Goal: Task Accomplishment & Management: Manage account settings

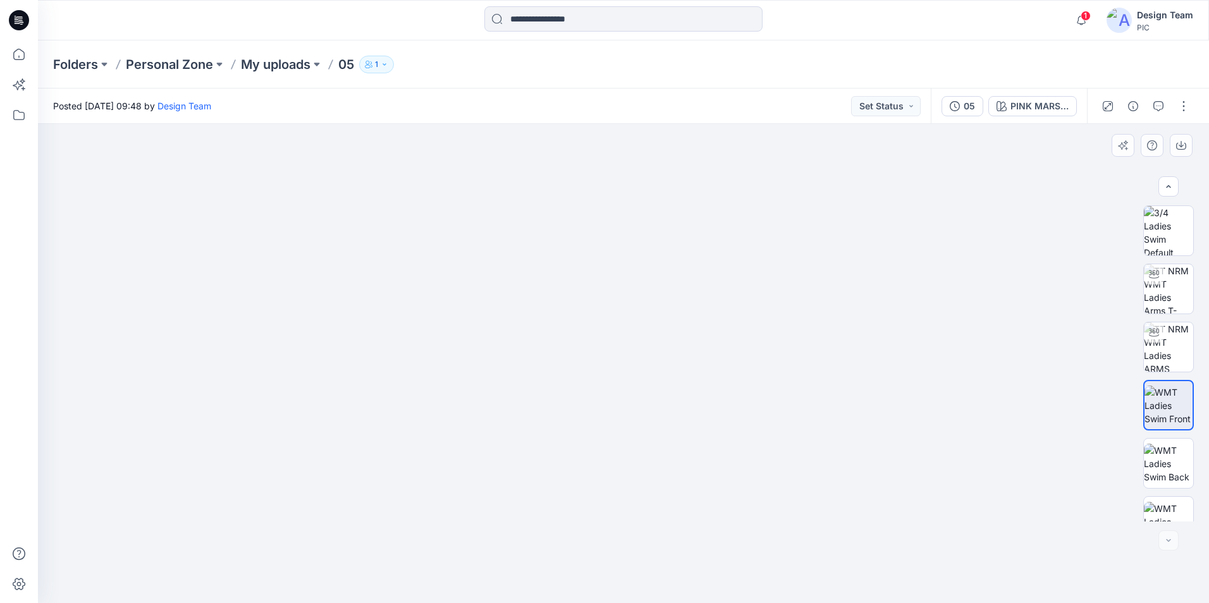
scroll to position [200, 0]
click at [189, 69] on p "Personal Zone" at bounding box center [169, 65] width 87 height 18
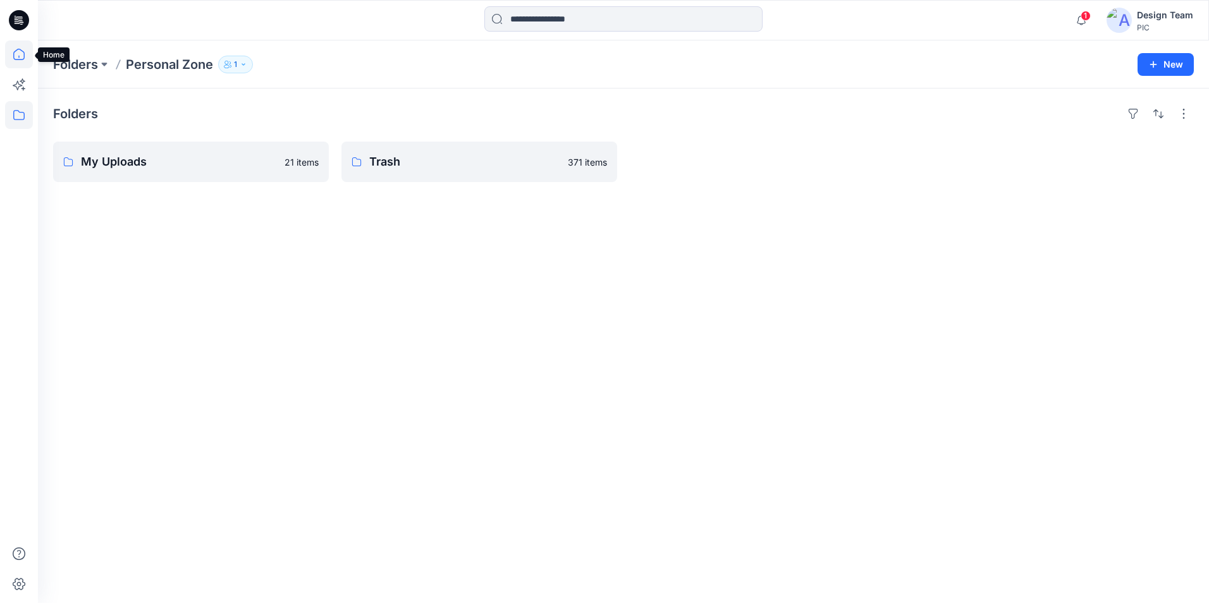
click at [22, 60] on icon at bounding box center [19, 54] width 28 height 28
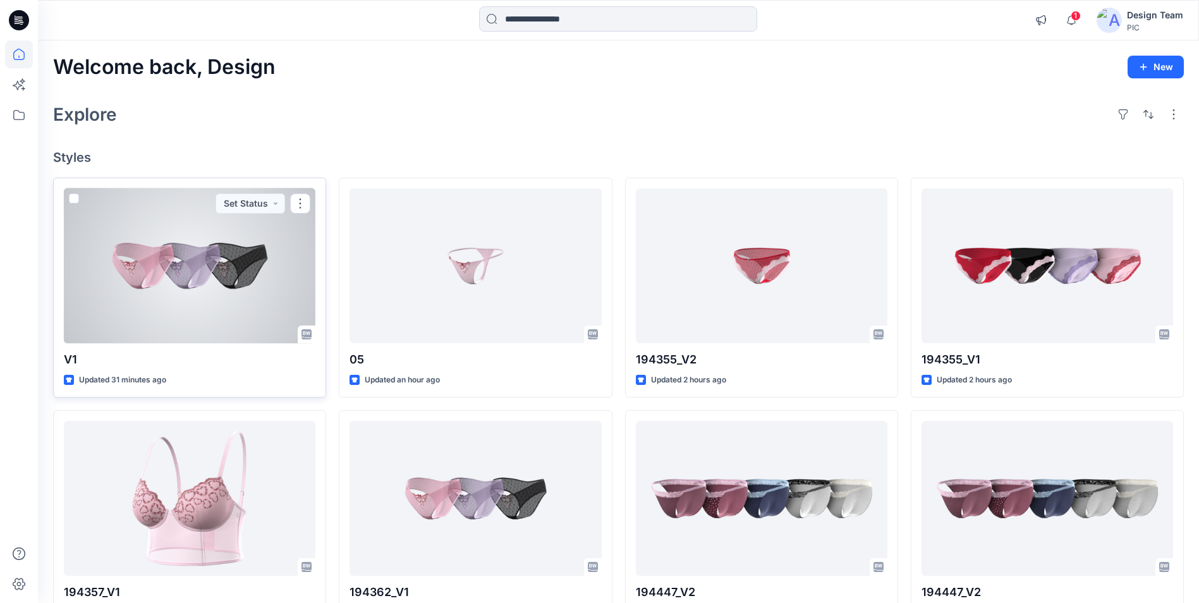
click at [169, 291] on div at bounding box center [190, 265] width 252 height 155
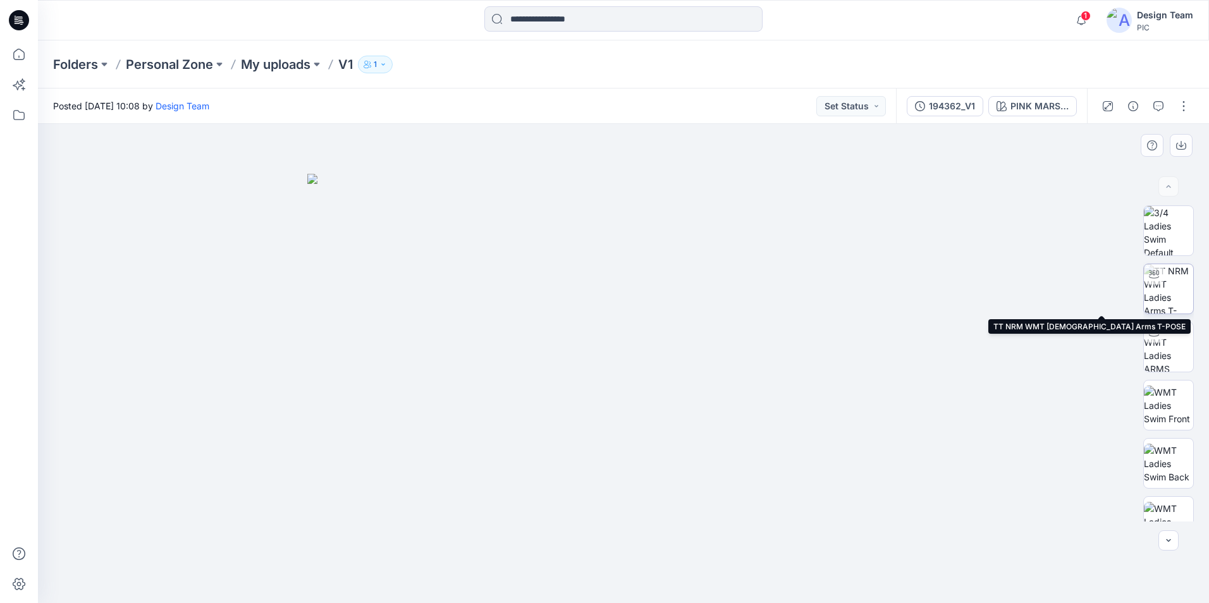
click at [1162, 300] on img at bounding box center [1168, 288] width 49 height 49
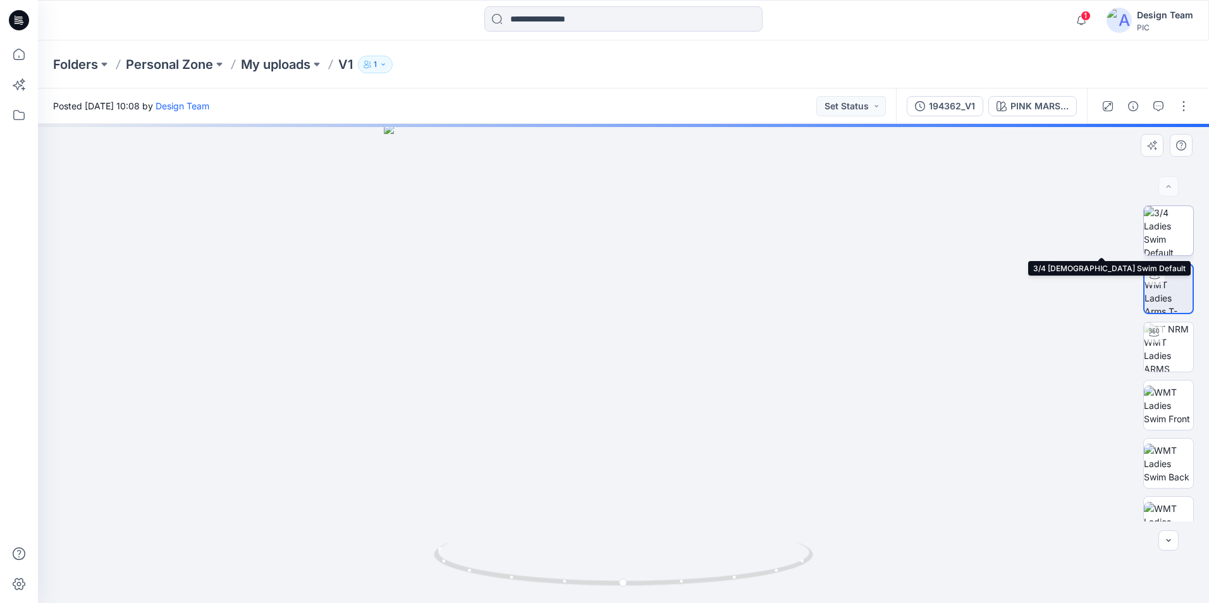
click at [1173, 234] on img at bounding box center [1168, 230] width 49 height 49
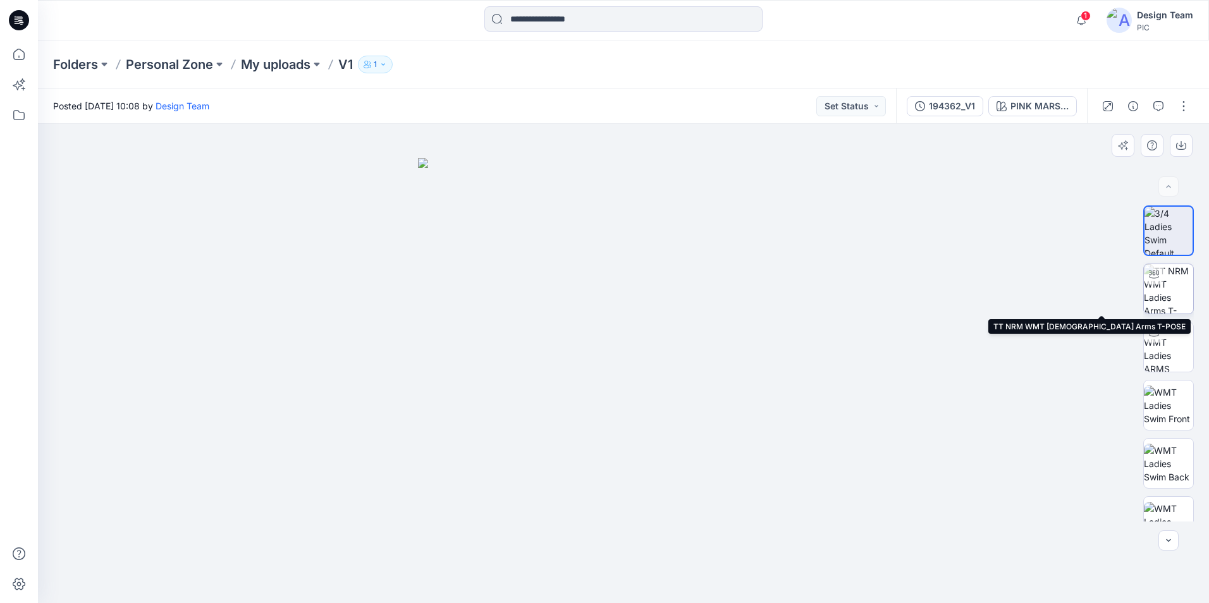
click at [1156, 300] on img at bounding box center [1168, 288] width 49 height 49
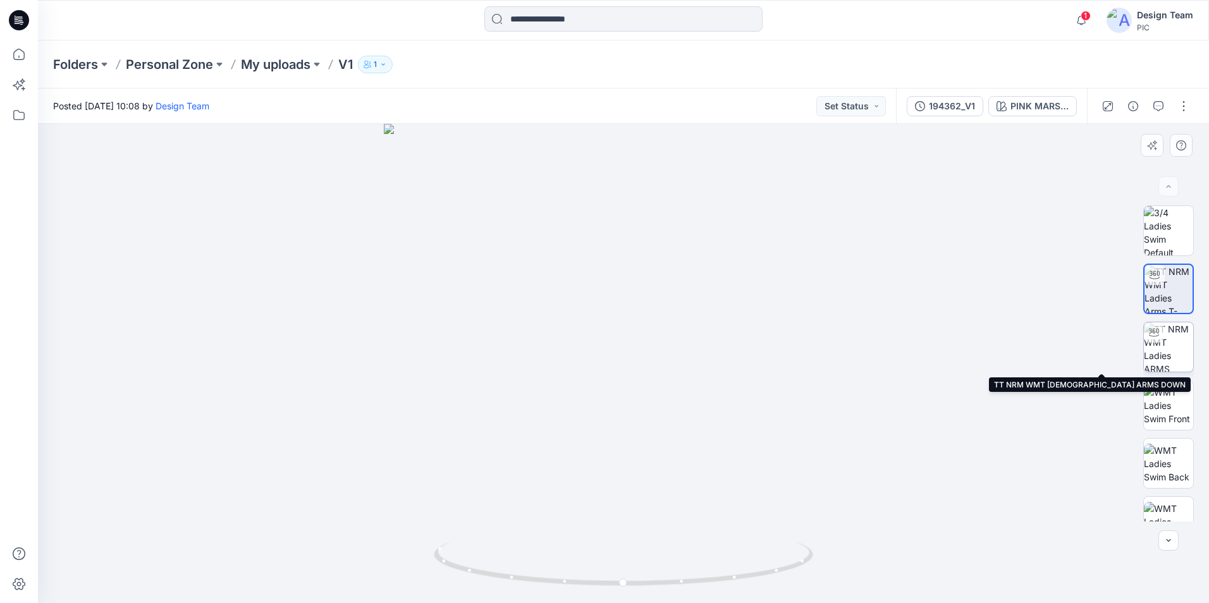
click at [1162, 339] on img at bounding box center [1168, 346] width 49 height 49
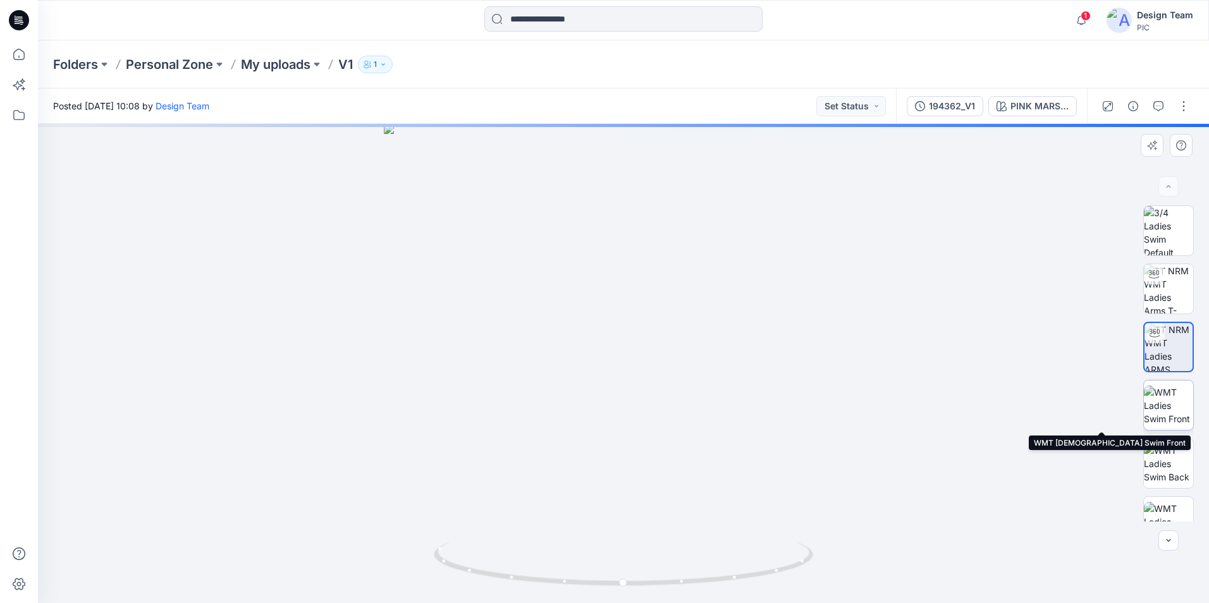
click at [1172, 405] on img at bounding box center [1168, 406] width 49 height 40
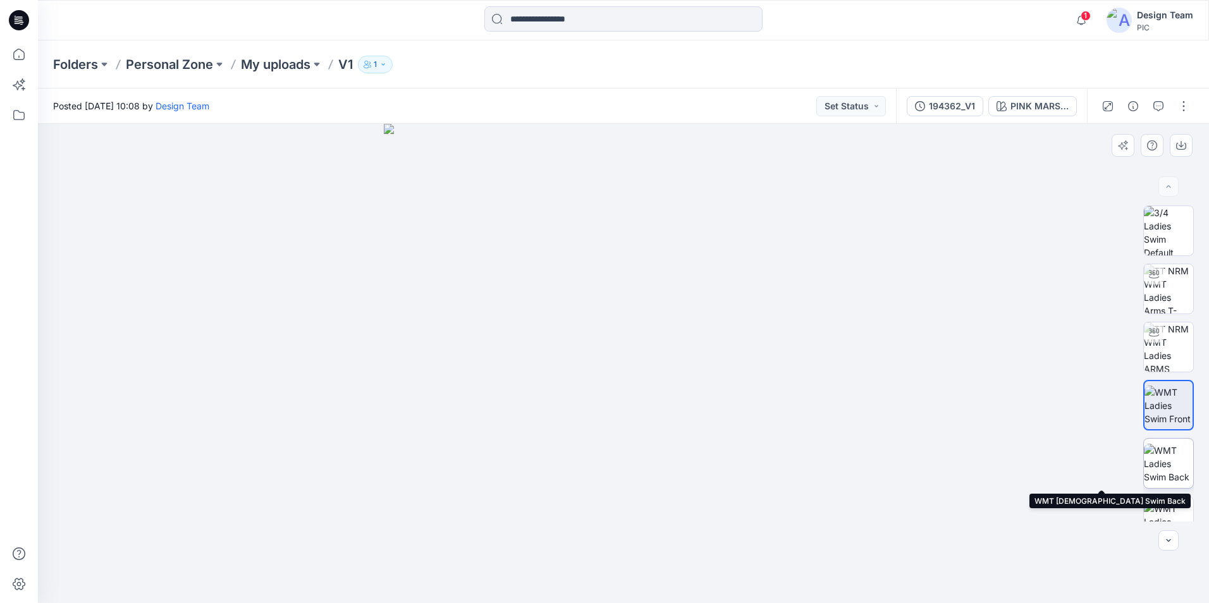
scroll to position [253, 0]
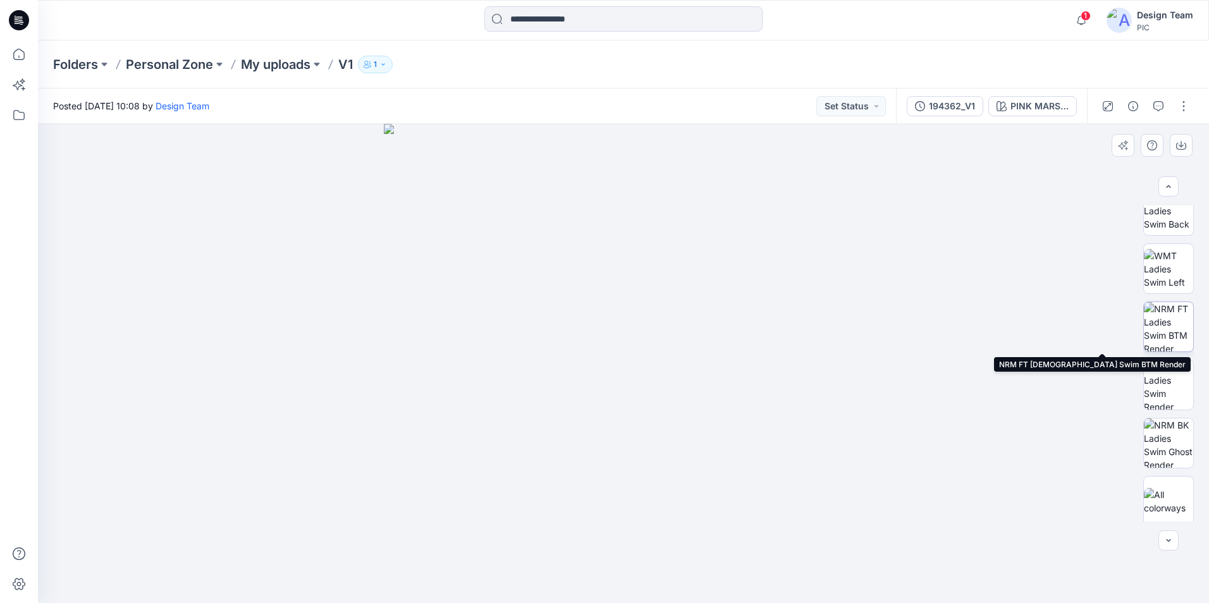
click at [1175, 329] on img at bounding box center [1168, 326] width 49 height 49
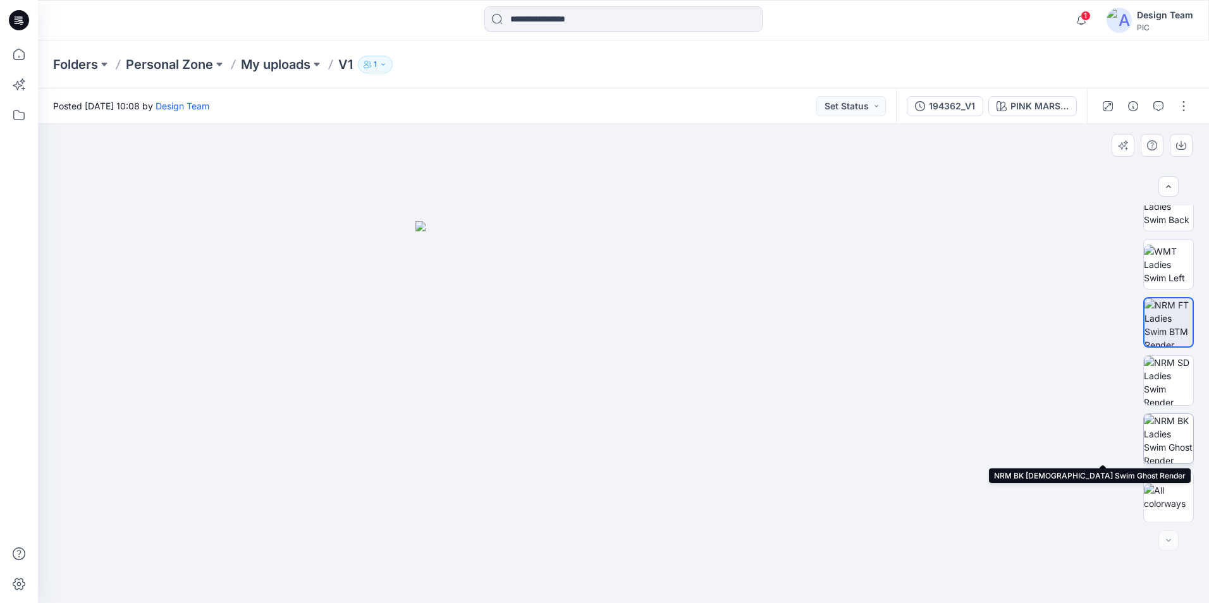
scroll to position [258, 0]
drag, startPoint x: 1160, startPoint y: 444, endPoint x: 1161, endPoint y: 370, distance: 74.0
click at [1160, 443] on img at bounding box center [1168, 437] width 49 height 49
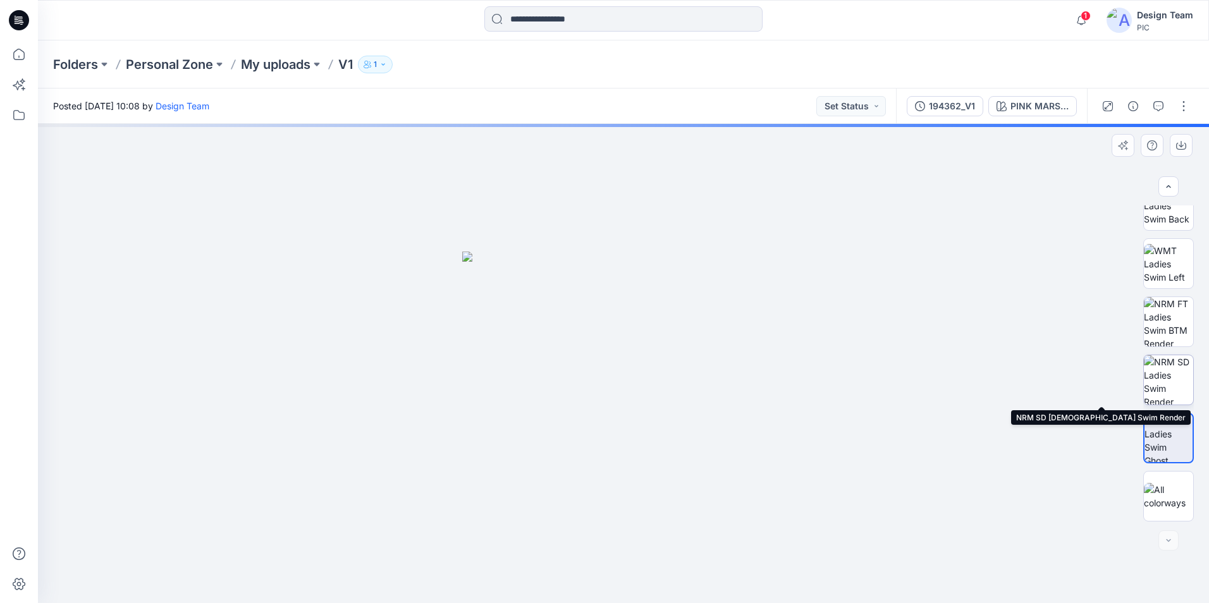
click at [1153, 370] on img at bounding box center [1168, 379] width 49 height 49
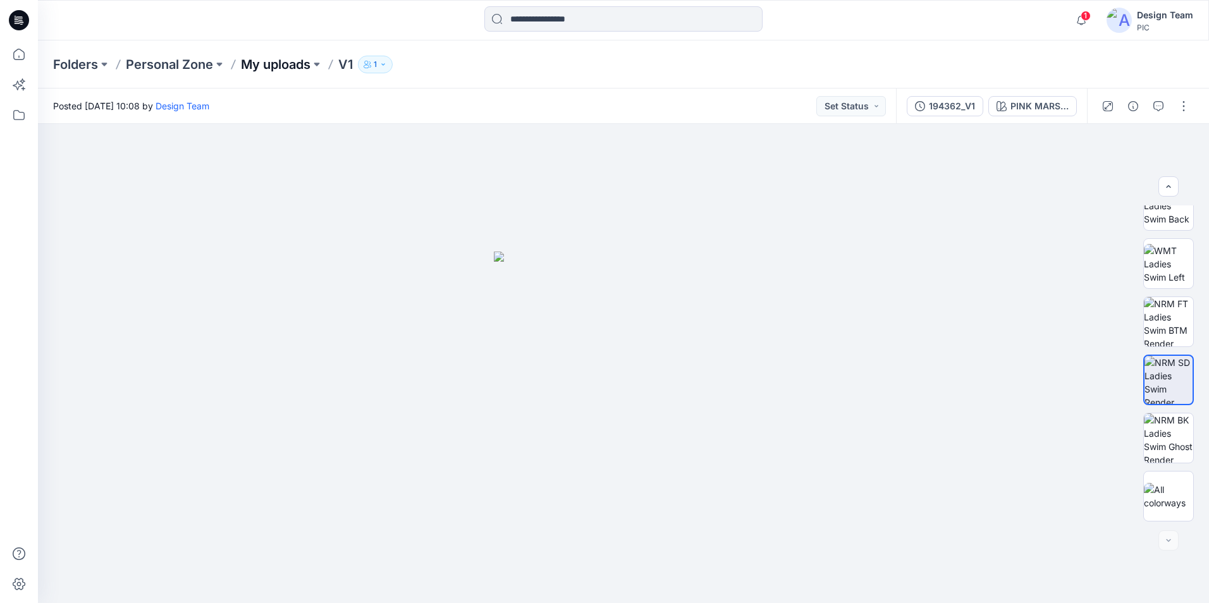
click at [281, 69] on p "My uploads" at bounding box center [276, 65] width 70 height 18
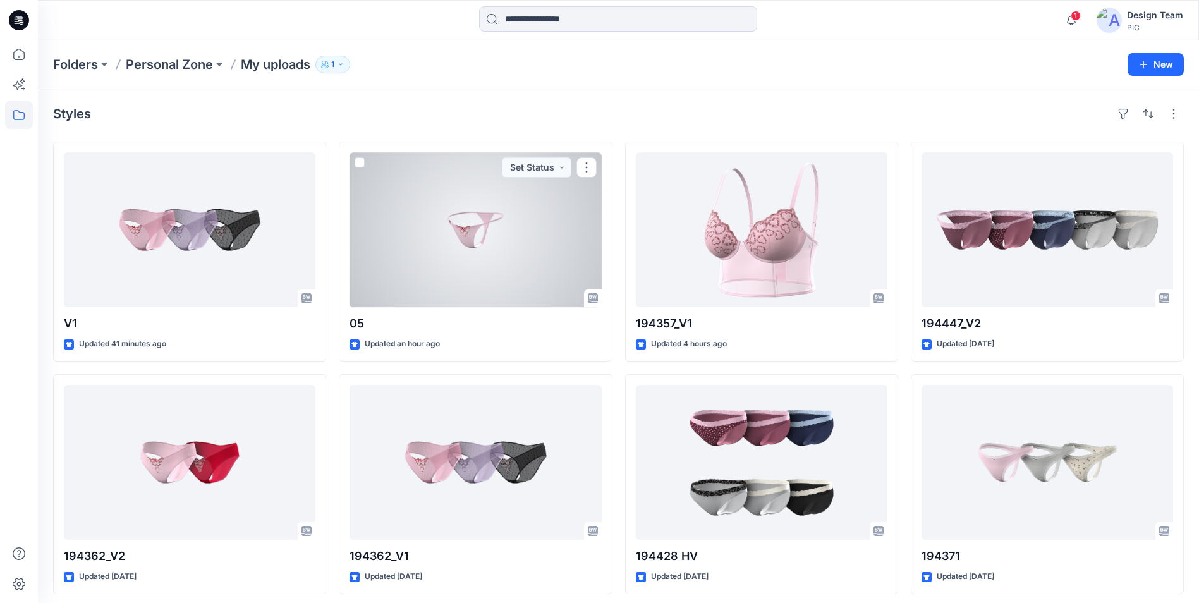
click at [420, 297] on div at bounding box center [476, 229] width 252 height 155
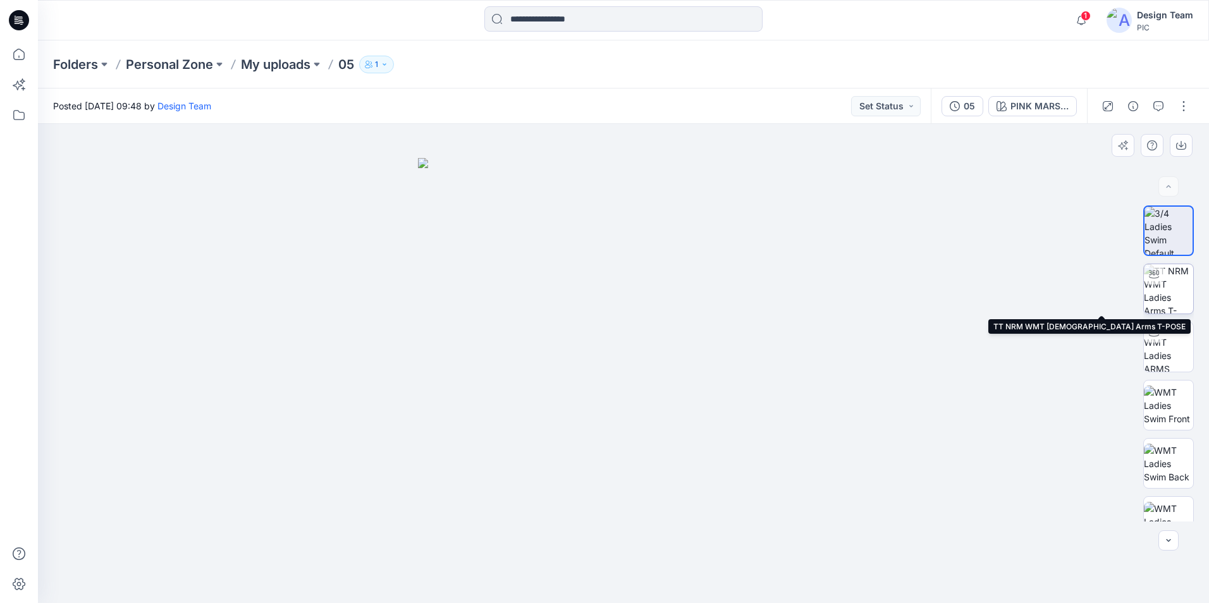
click at [1161, 297] on img at bounding box center [1168, 288] width 49 height 49
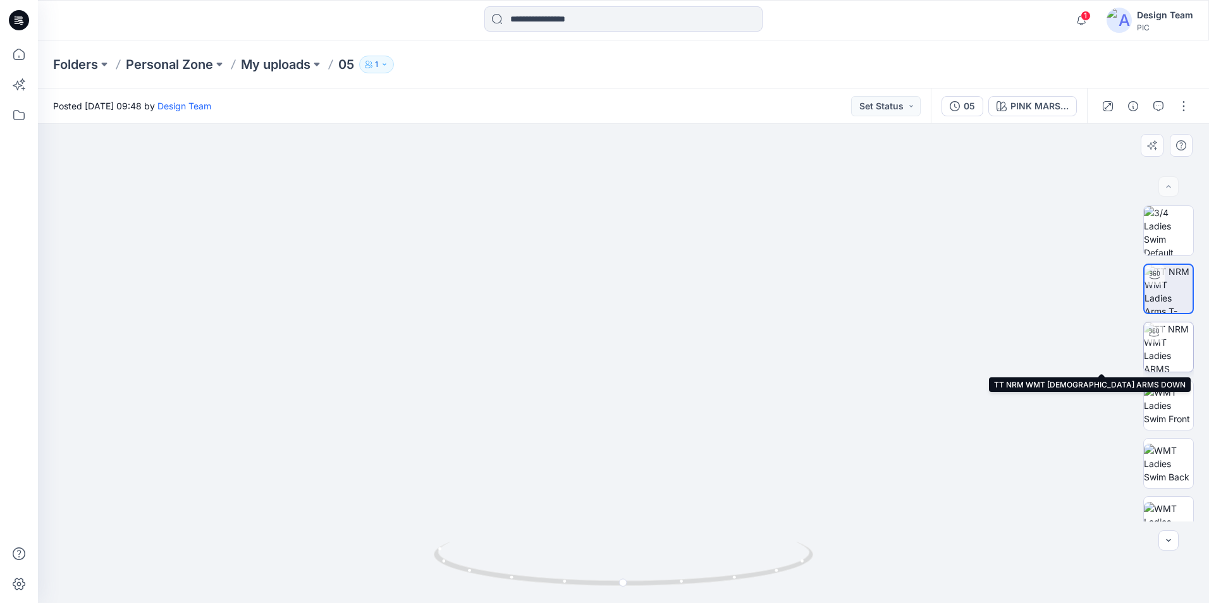
click at [1155, 357] on img at bounding box center [1168, 346] width 49 height 49
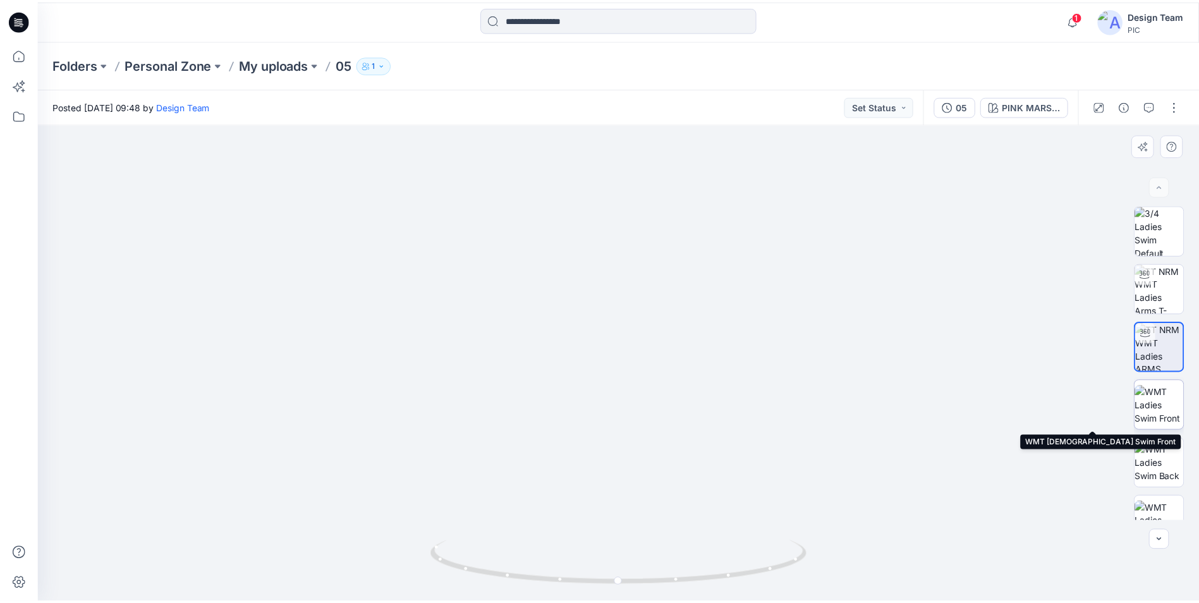
scroll to position [200, 0]
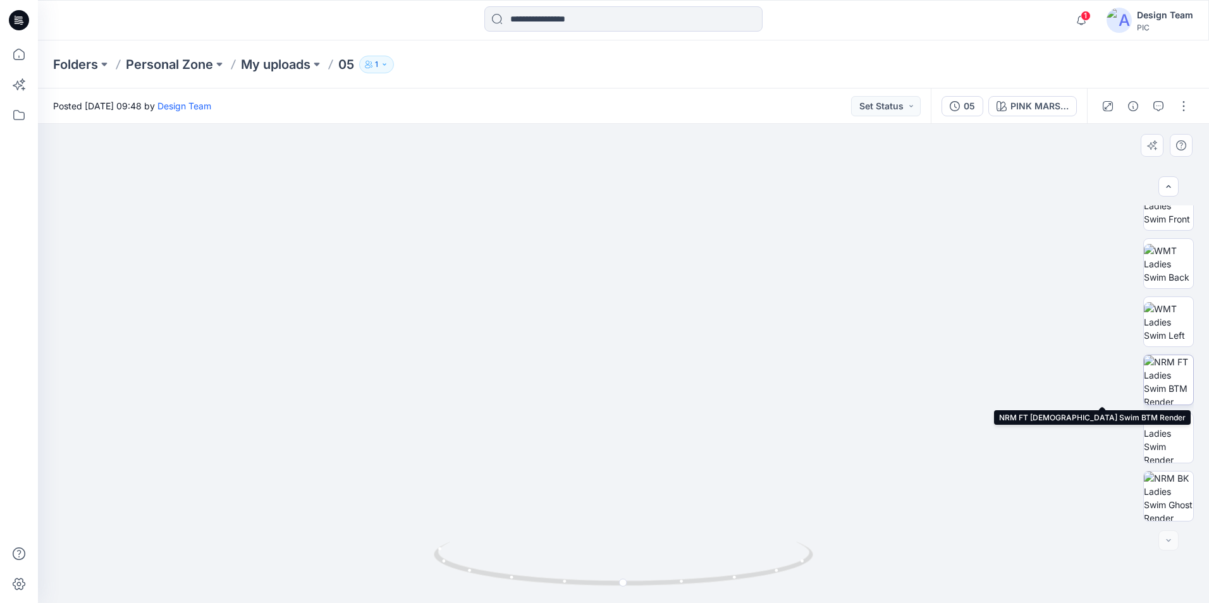
click at [1161, 389] on img at bounding box center [1168, 379] width 49 height 49
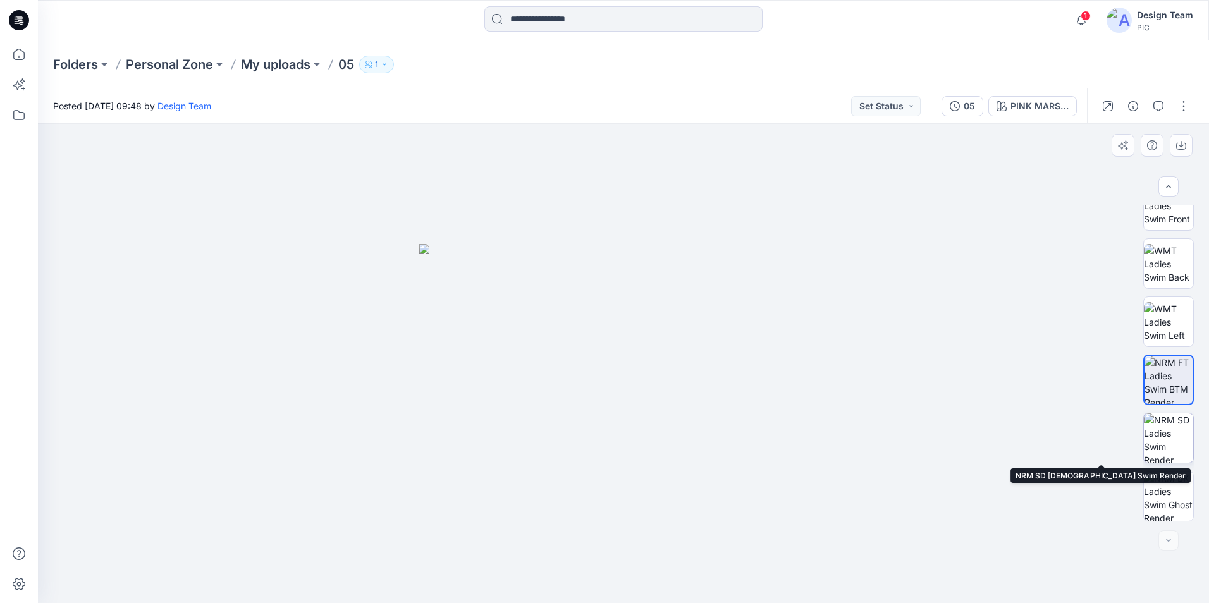
click at [1184, 444] on img at bounding box center [1168, 437] width 49 height 49
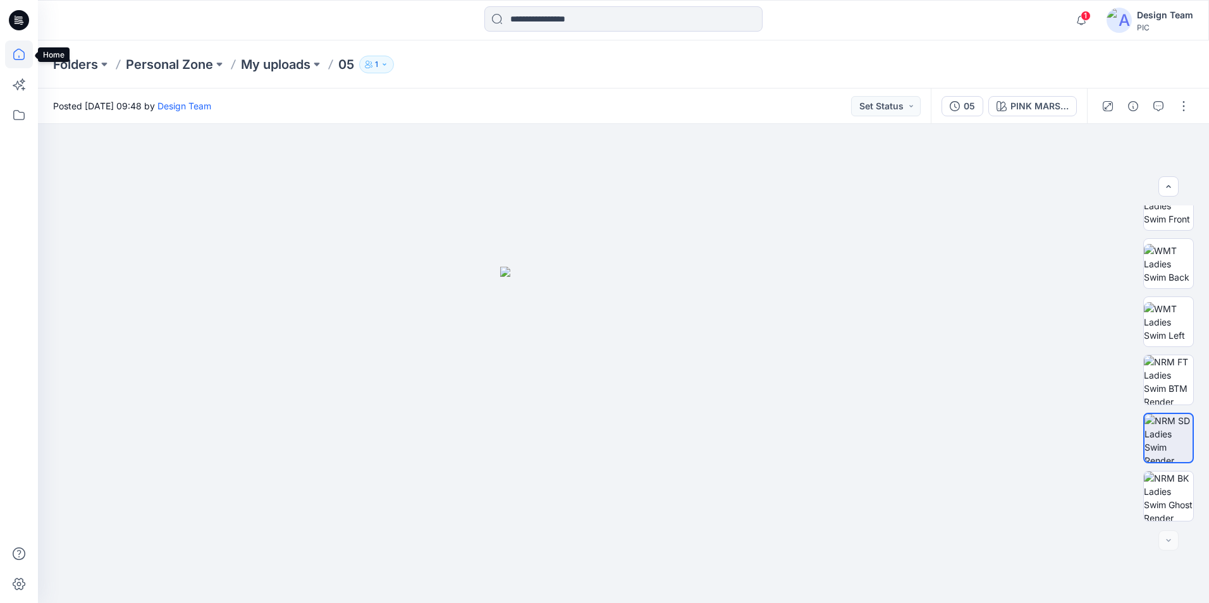
click at [21, 54] on icon at bounding box center [19, 54] width 28 height 28
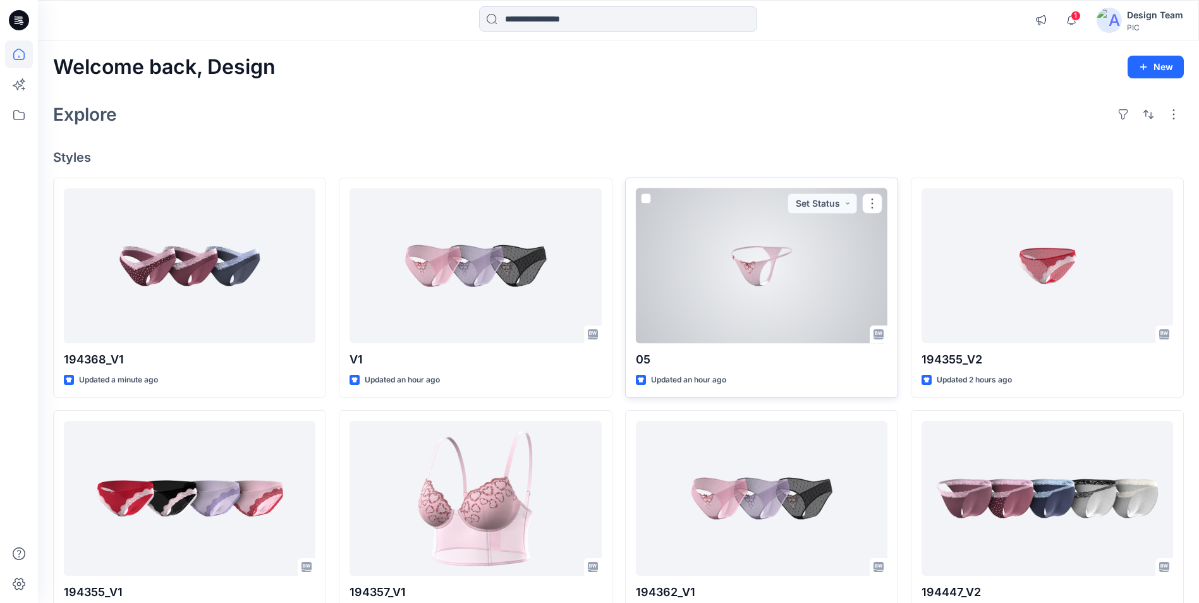
scroll to position [63, 0]
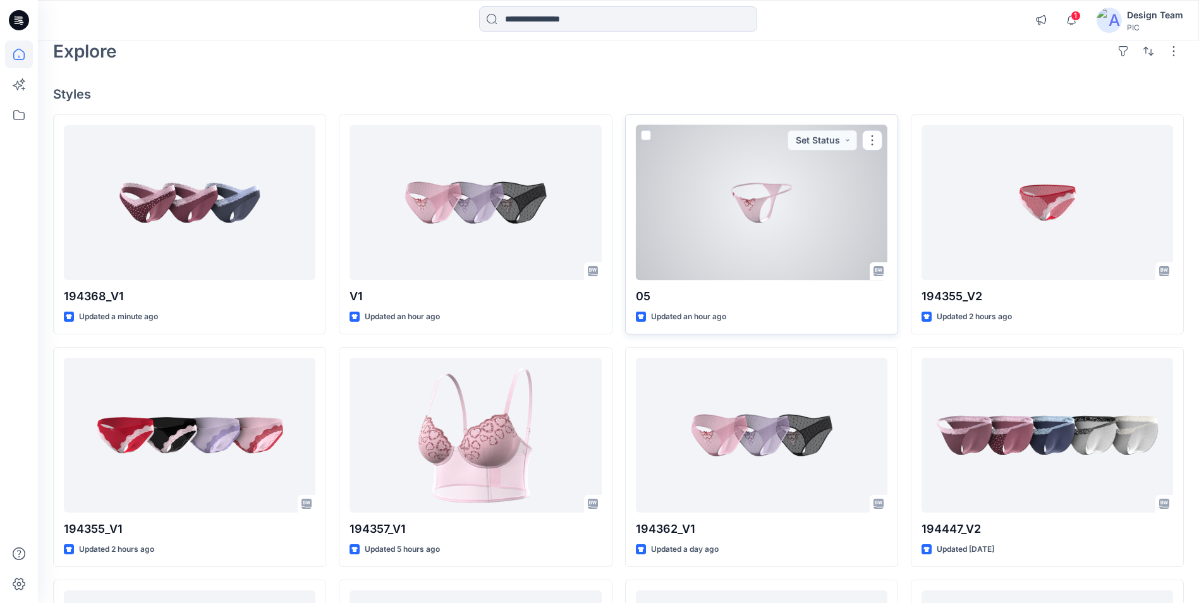
click at [733, 276] on div at bounding box center [762, 202] width 252 height 155
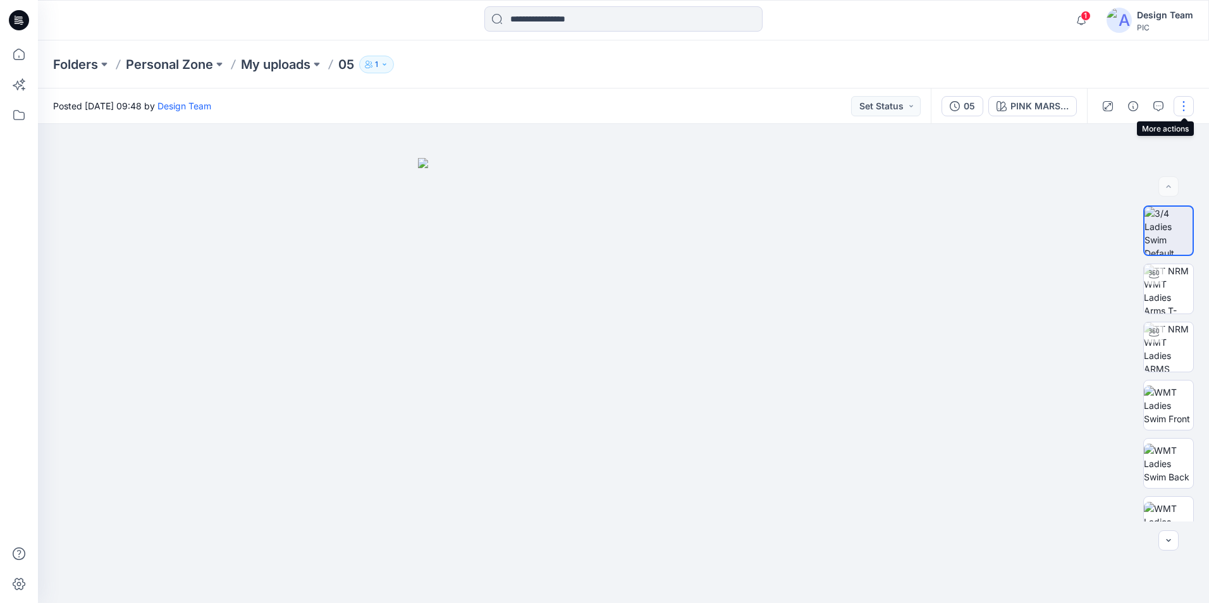
click at [1189, 114] on button "button" at bounding box center [1183, 106] width 20 height 20
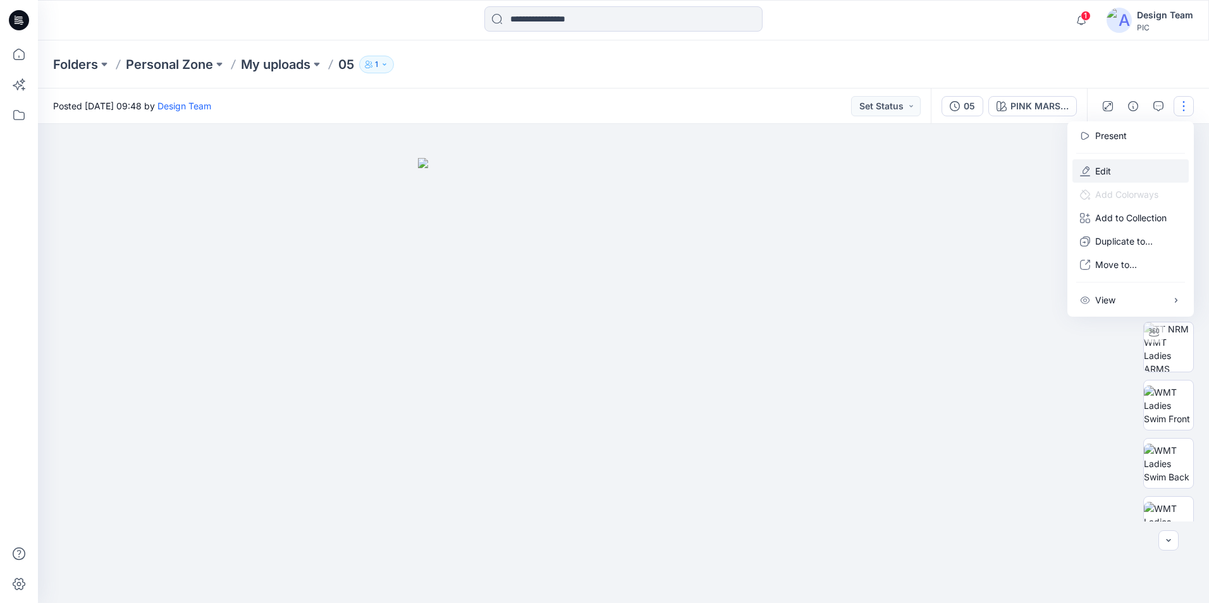
click at [1113, 170] on button "Edit" at bounding box center [1130, 170] width 116 height 23
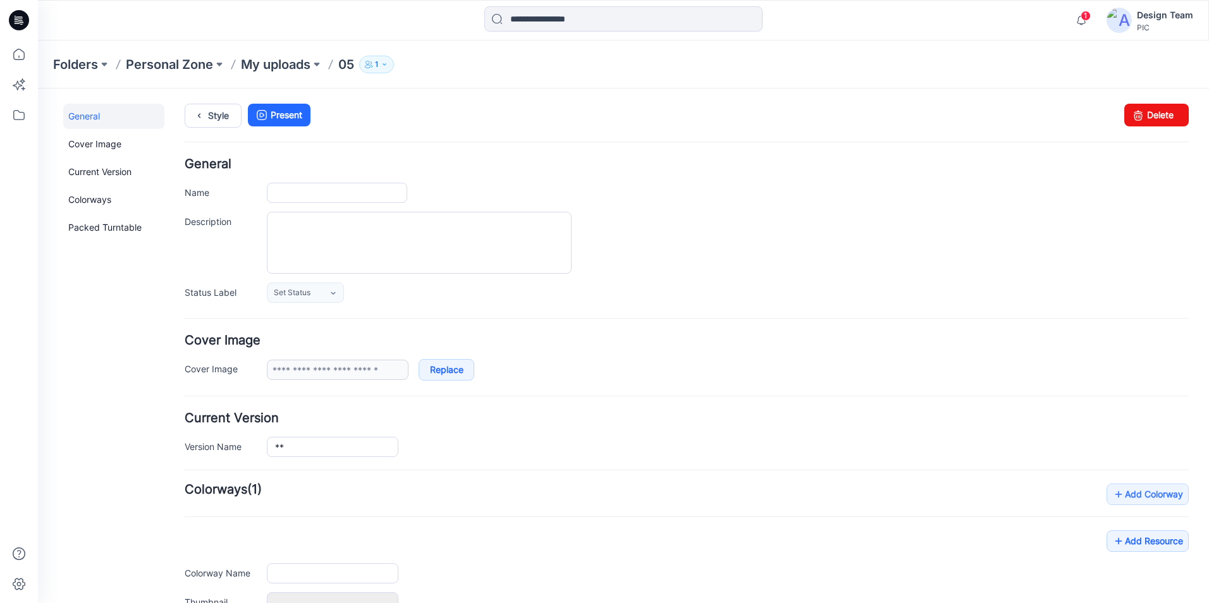
type input "**"
type input "**********"
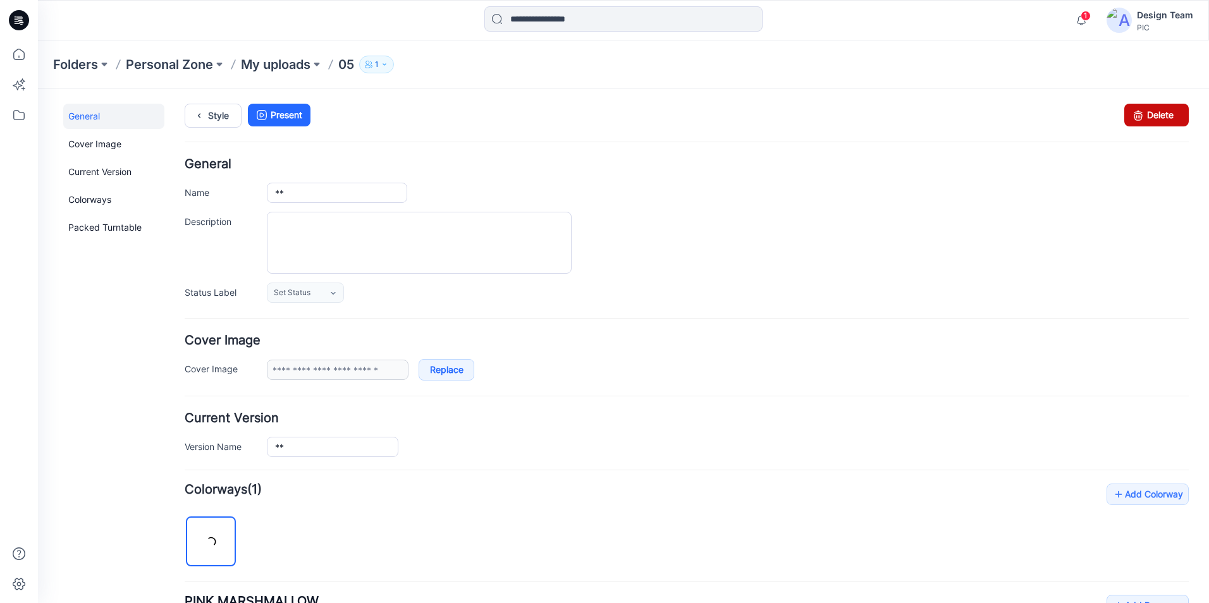
drag, startPoint x: 1142, startPoint y: 118, endPoint x: 711, endPoint y: 145, distance: 432.7
click at [1142, 118] on link "Delete" at bounding box center [1156, 115] width 64 height 23
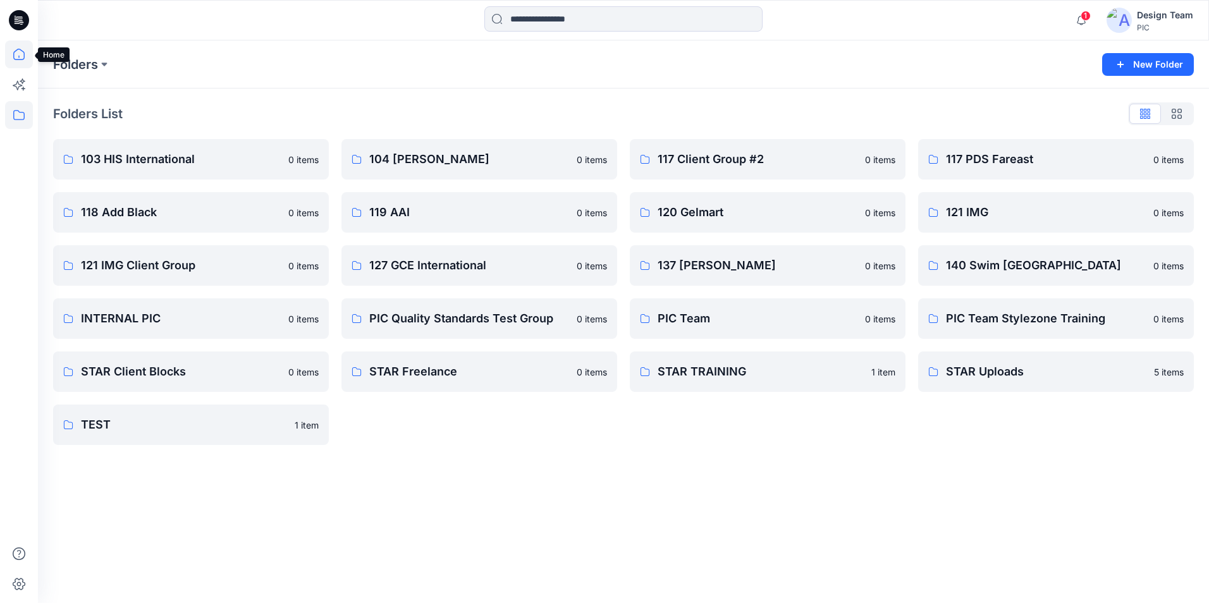
click at [20, 58] on icon at bounding box center [19, 54] width 28 height 28
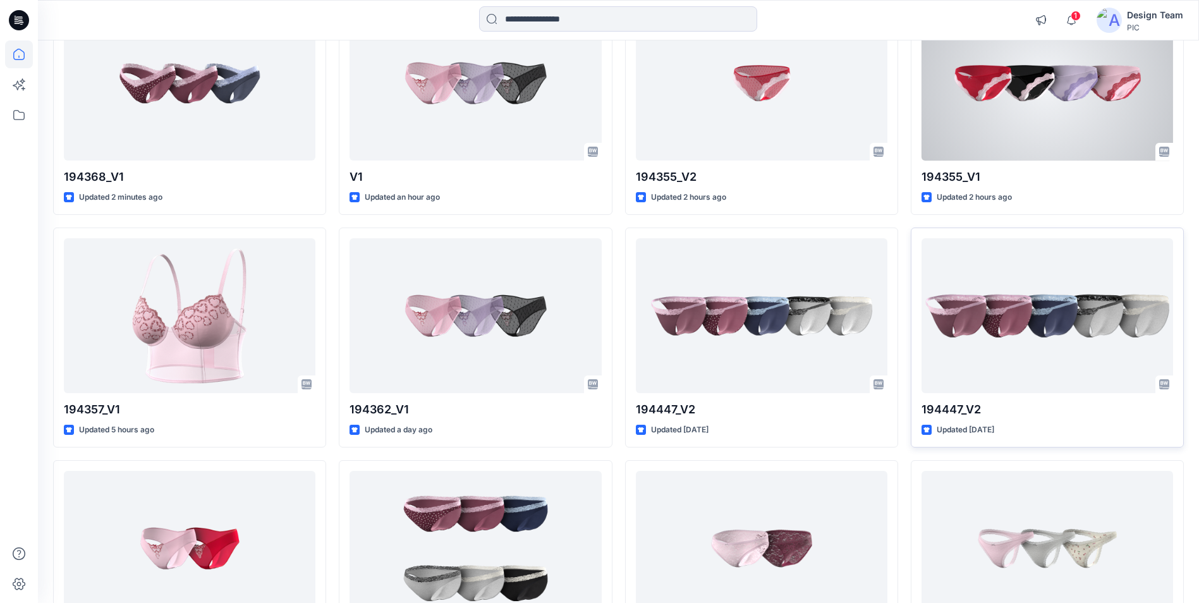
scroll to position [190, 0]
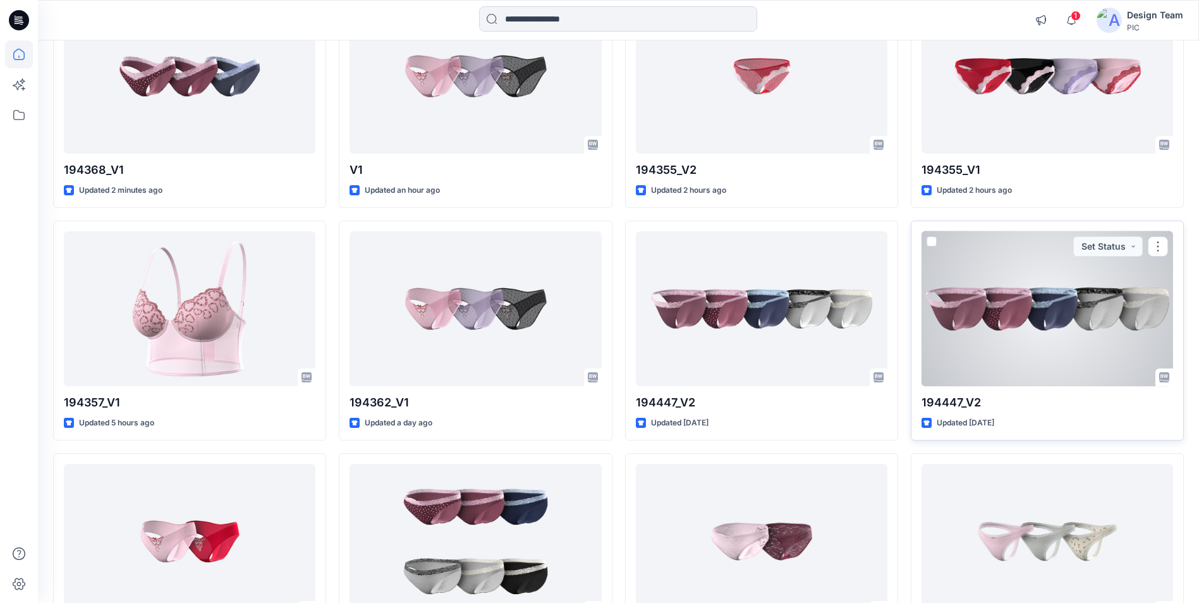
click at [973, 326] on div at bounding box center [1048, 308] width 252 height 155
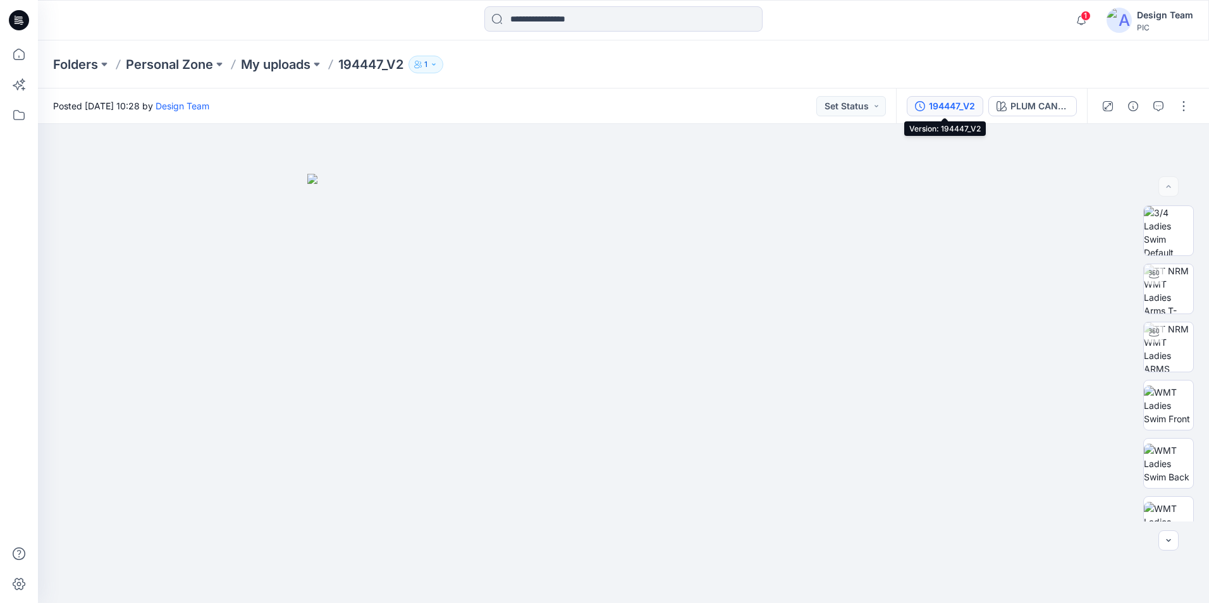
click at [952, 101] on div "194447_V2" at bounding box center [952, 106] width 46 height 14
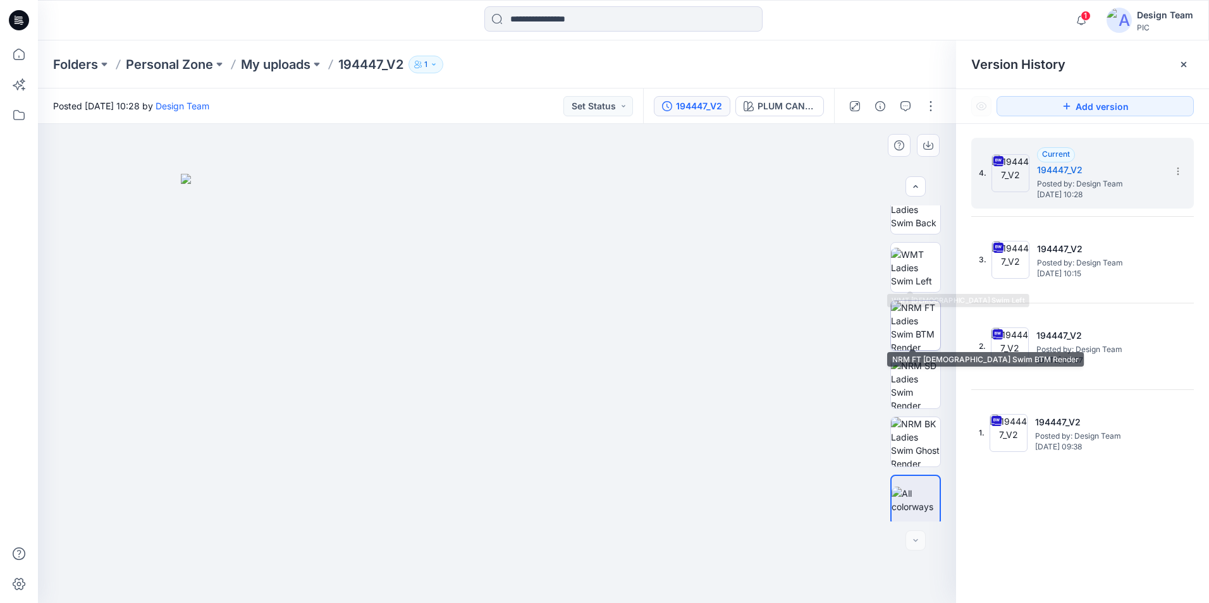
scroll to position [258, 0]
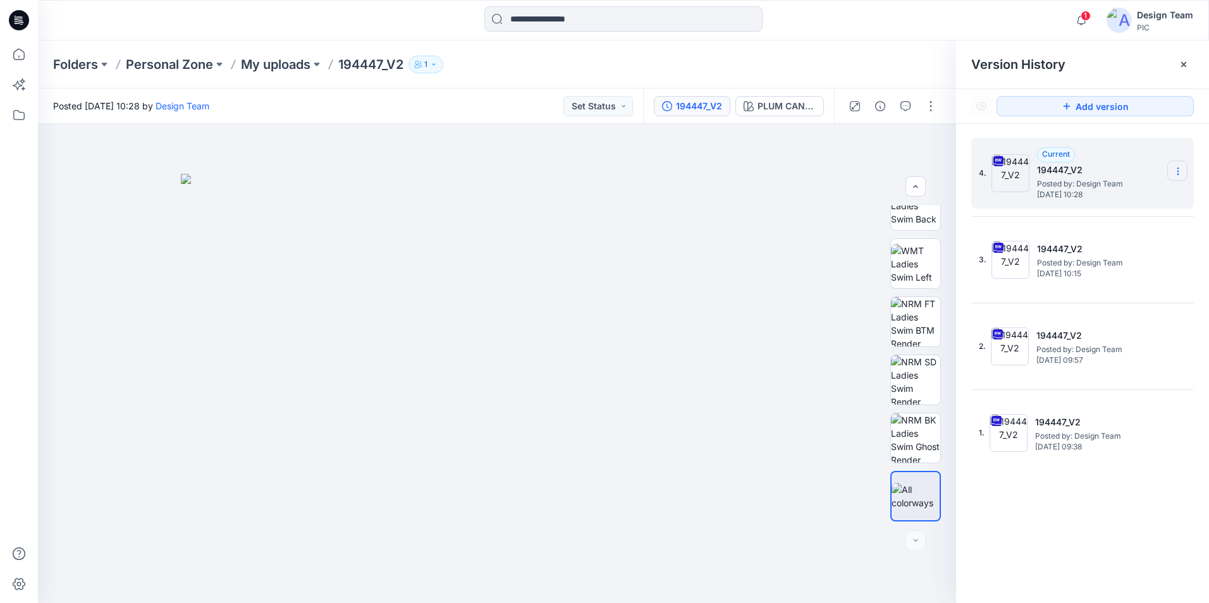
click at [1173, 176] on icon at bounding box center [1178, 171] width 10 height 10
click at [1113, 274] on span "Delete Version" at bounding box center [1090, 277] width 59 height 15
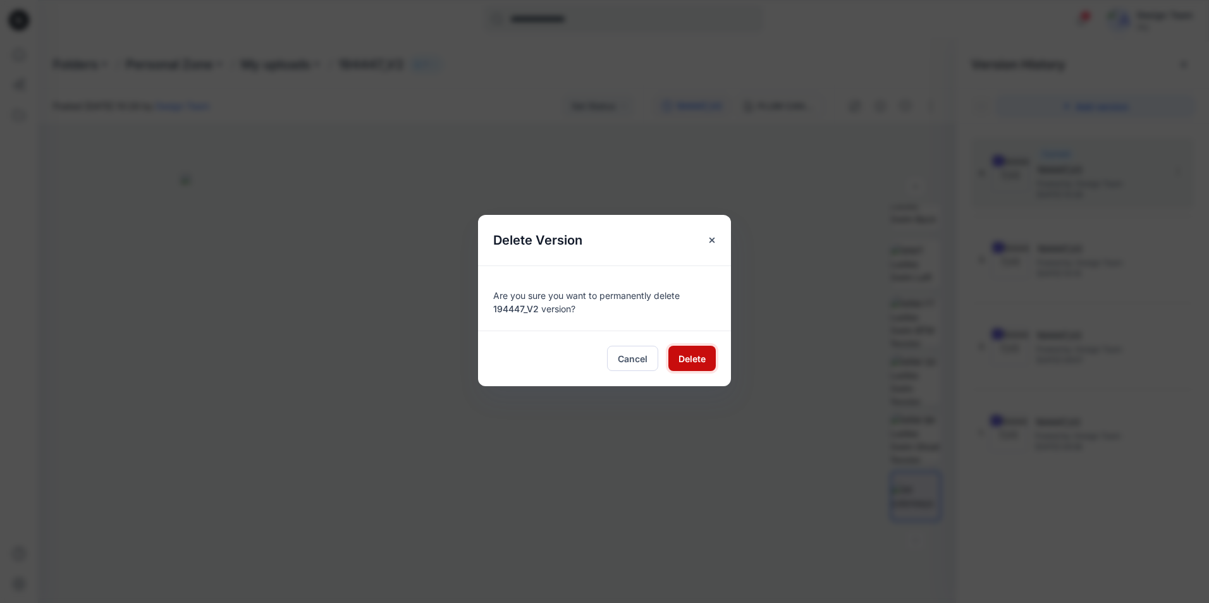
click at [699, 364] on span "Delete" at bounding box center [691, 358] width 27 height 13
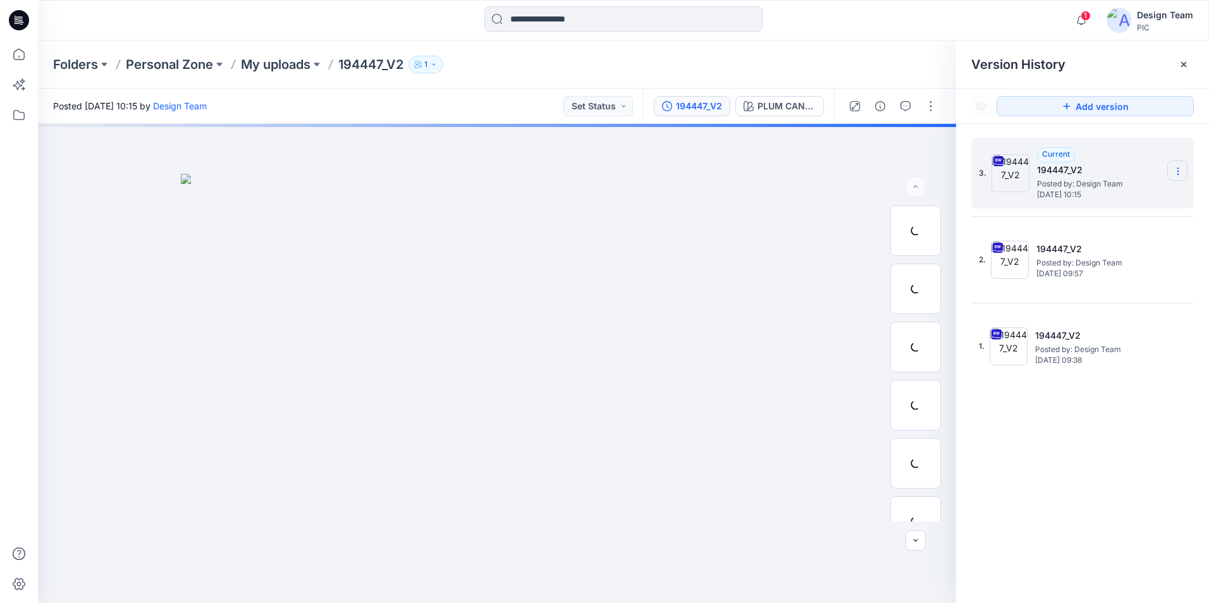
click at [1179, 175] on icon at bounding box center [1178, 171] width 10 height 10
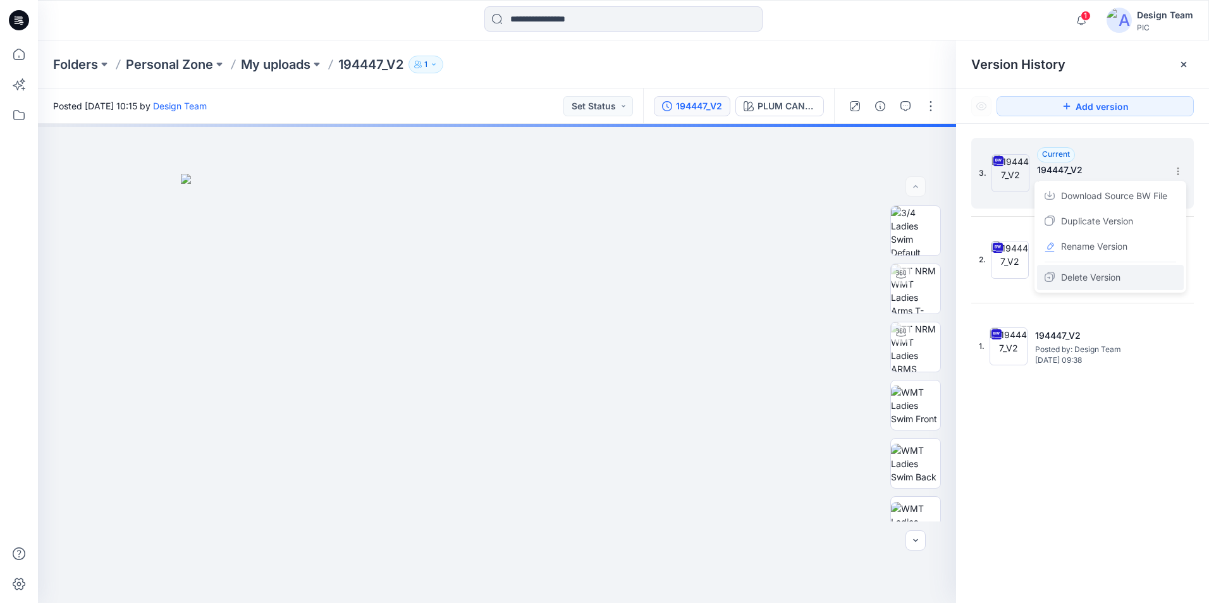
click at [1112, 281] on span "Delete Version" at bounding box center [1090, 277] width 59 height 15
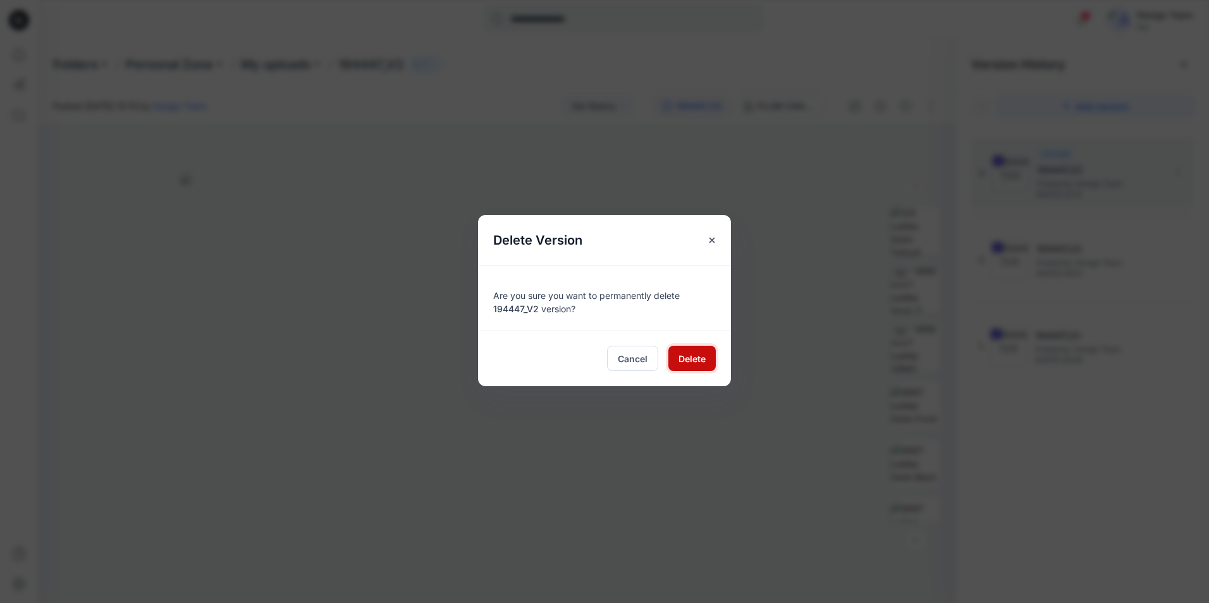
click at [696, 363] on span "Delete" at bounding box center [691, 358] width 27 height 13
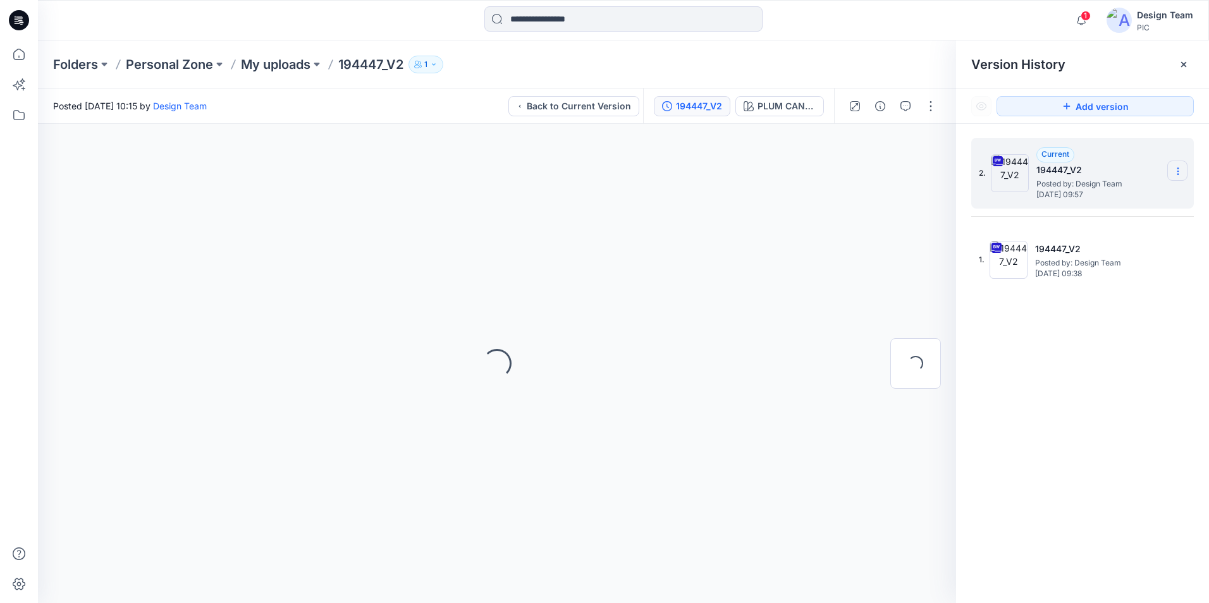
click at [1177, 172] on icon at bounding box center [1177, 171] width 1 height 1
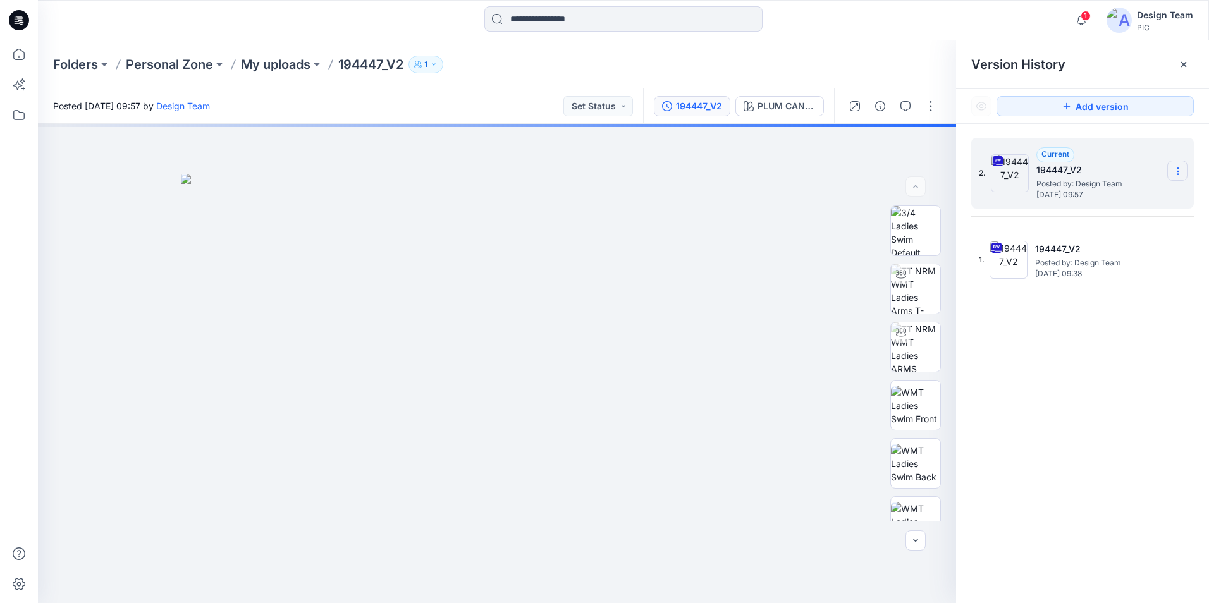
click at [1174, 175] on icon at bounding box center [1178, 171] width 10 height 10
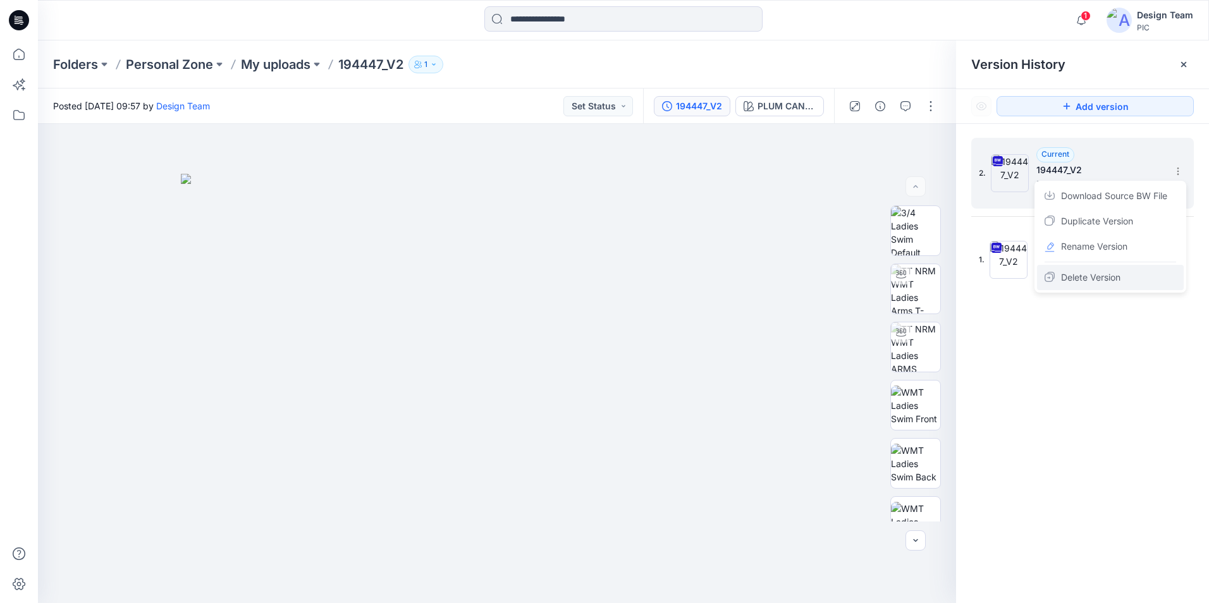
click at [1103, 273] on span "Delete Version" at bounding box center [1090, 277] width 59 height 15
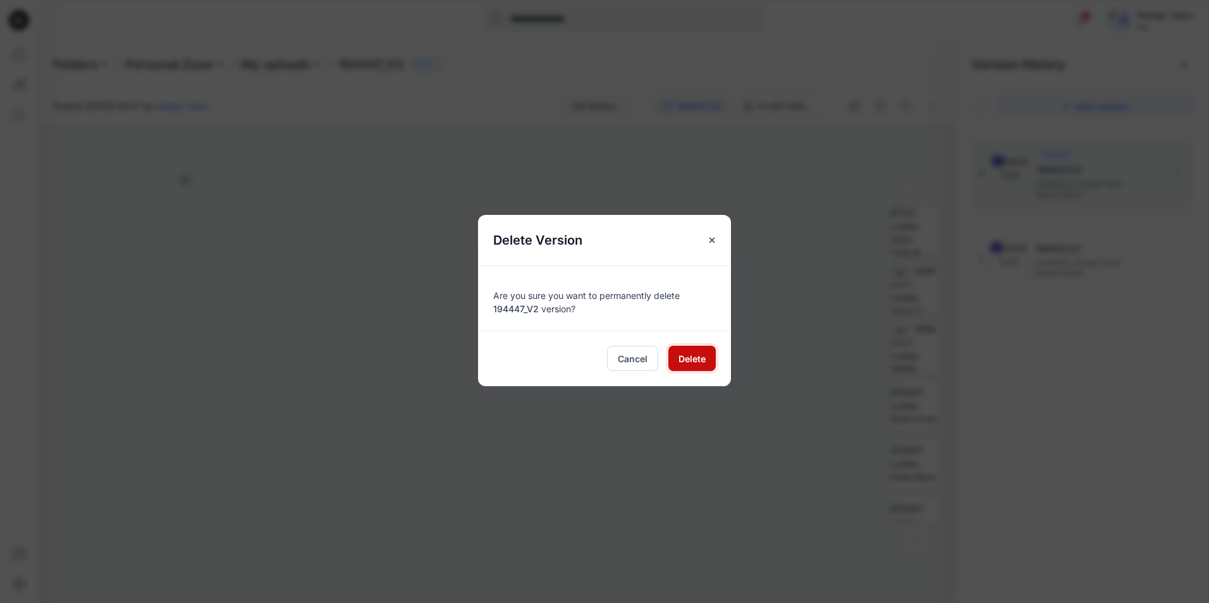
click at [699, 356] on span "Delete" at bounding box center [691, 358] width 27 height 13
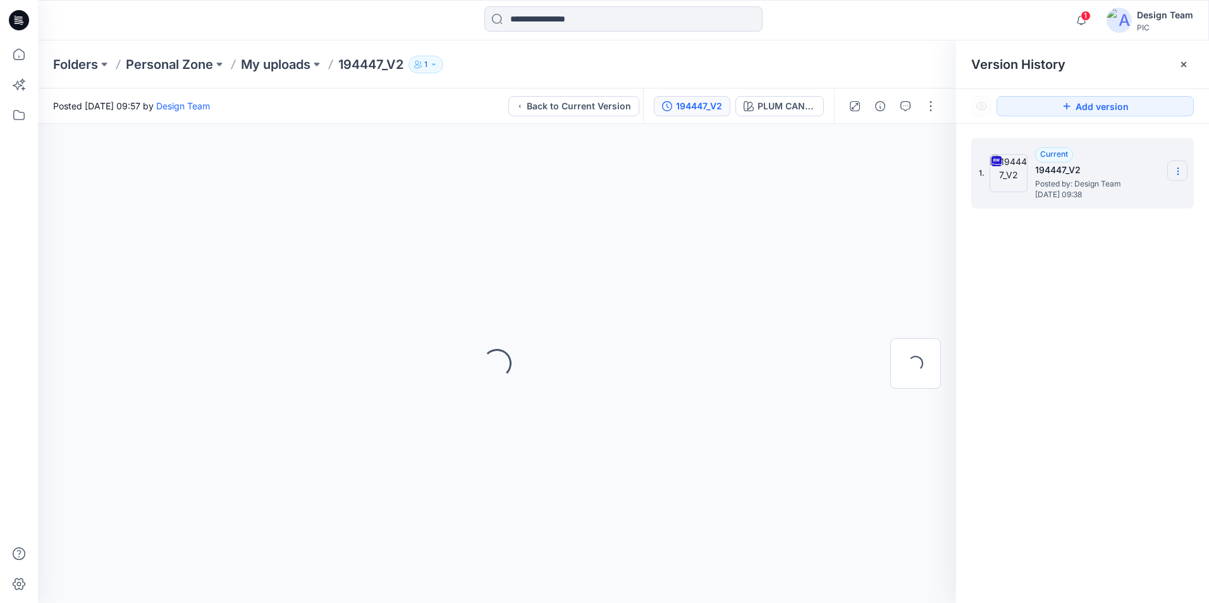
click at [1180, 175] on icon at bounding box center [1178, 171] width 10 height 10
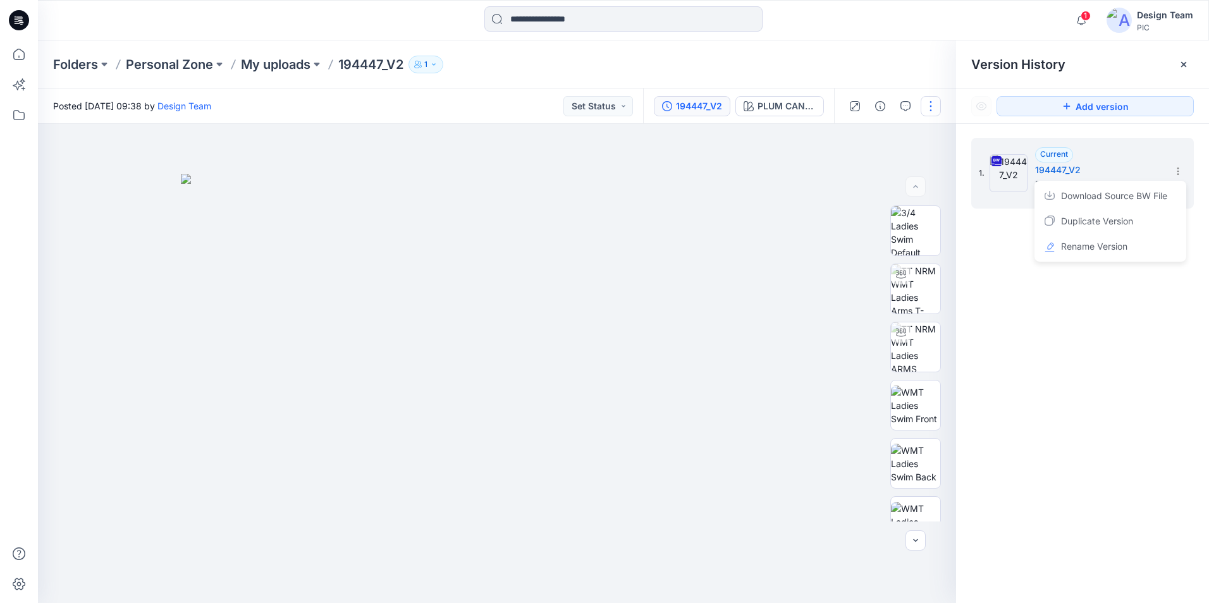
click at [933, 108] on button "button" at bounding box center [931, 106] width 20 height 20
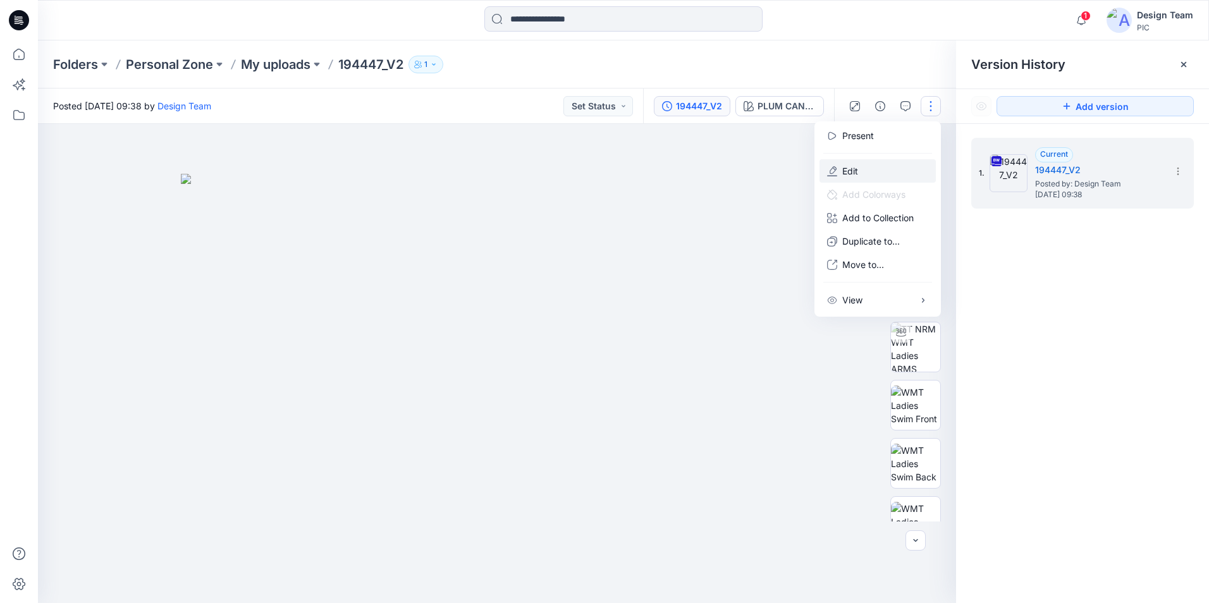
click at [886, 166] on button "Edit" at bounding box center [877, 170] width 116 height 23
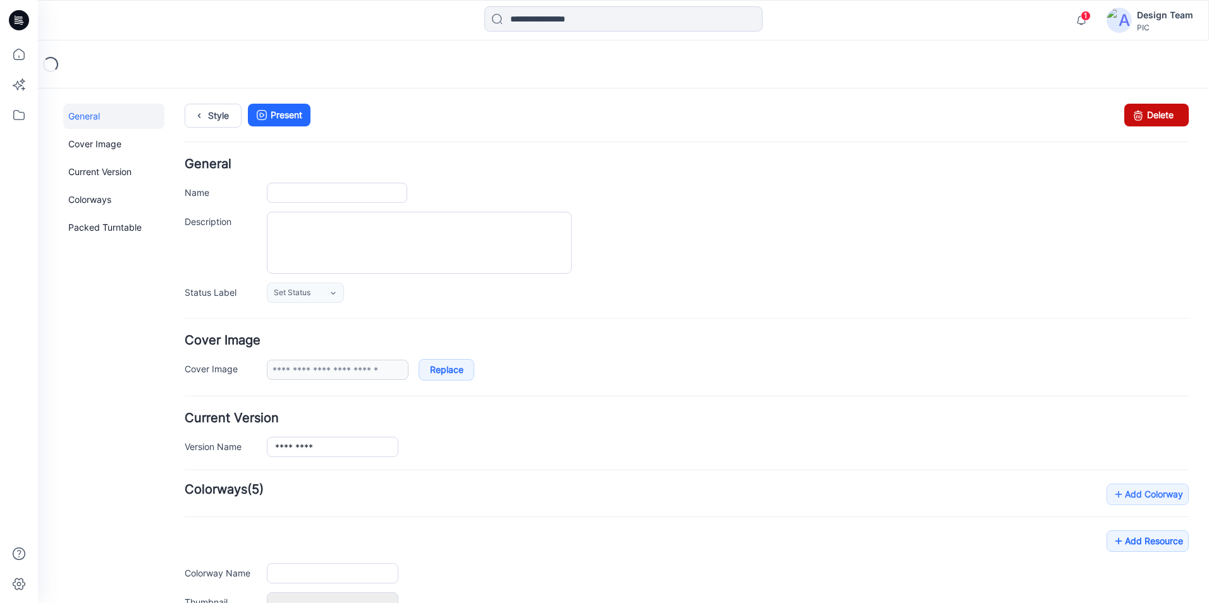
type input "*********"
type input "**********"
click at [1148, 114] on link "Delete" at bounding box center [1156, 115] width 64 height 23
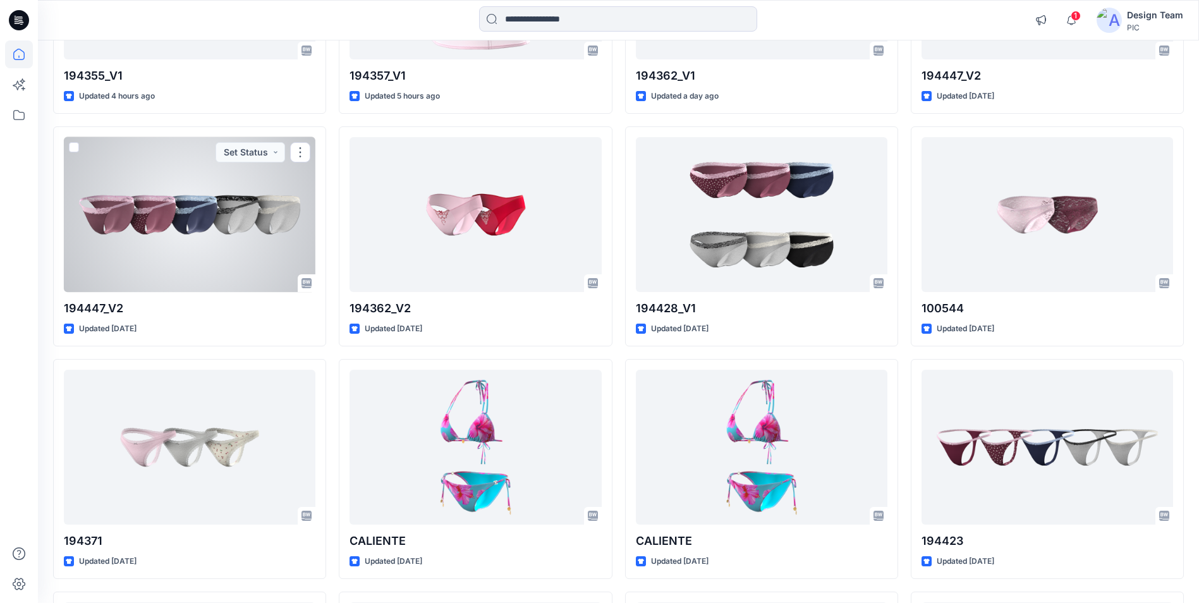
scroll to position [131, 0]
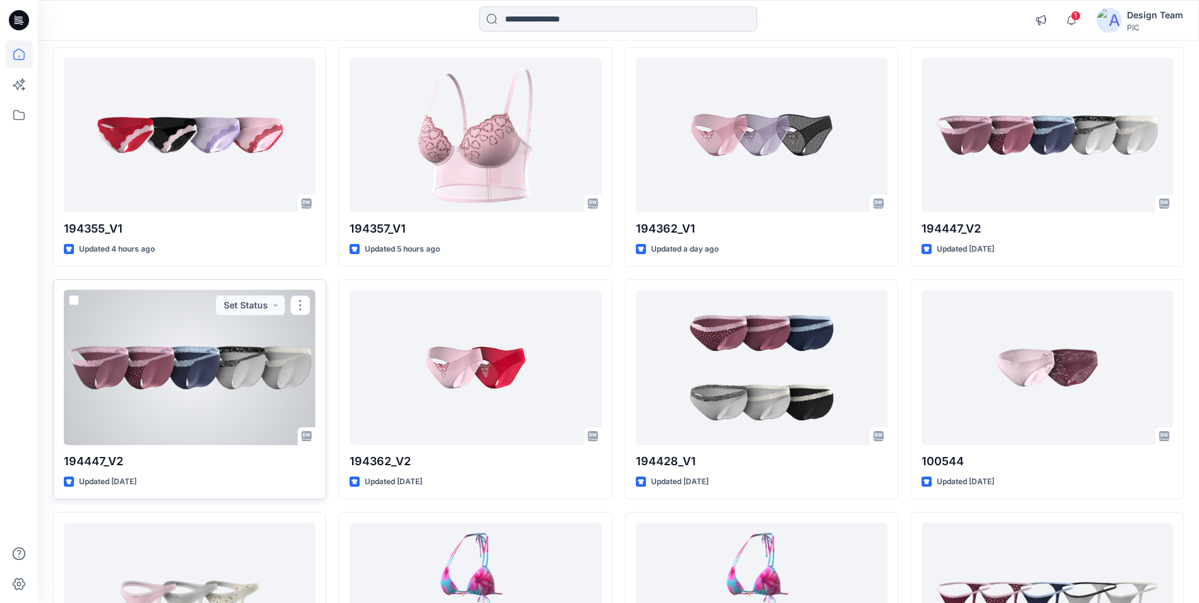
click at [102, 396] on div at bounding box center [190, 367] width 252 height 155
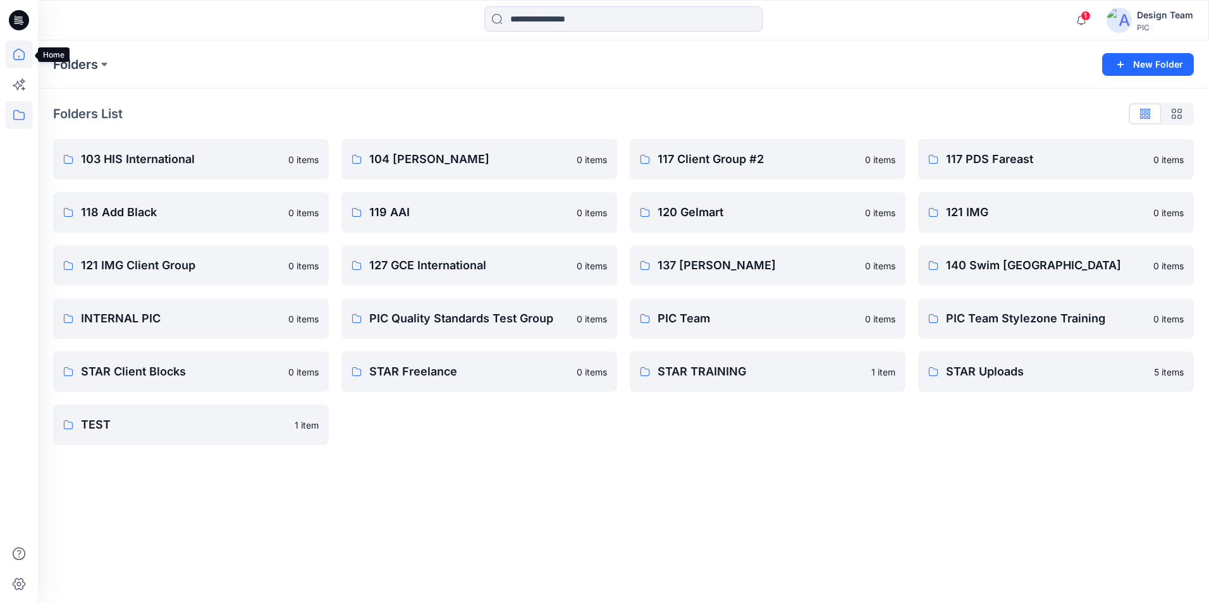
click at [18, 59] on icon at bounding box center [19, 54] width 28 height 28
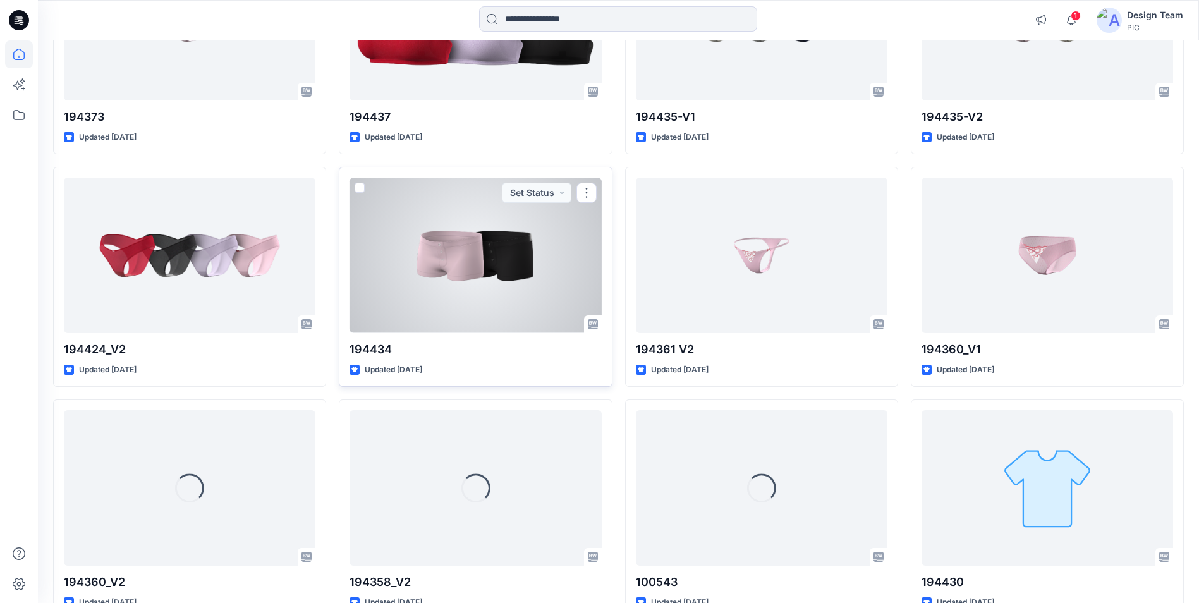
scroll to position [4000, 0]
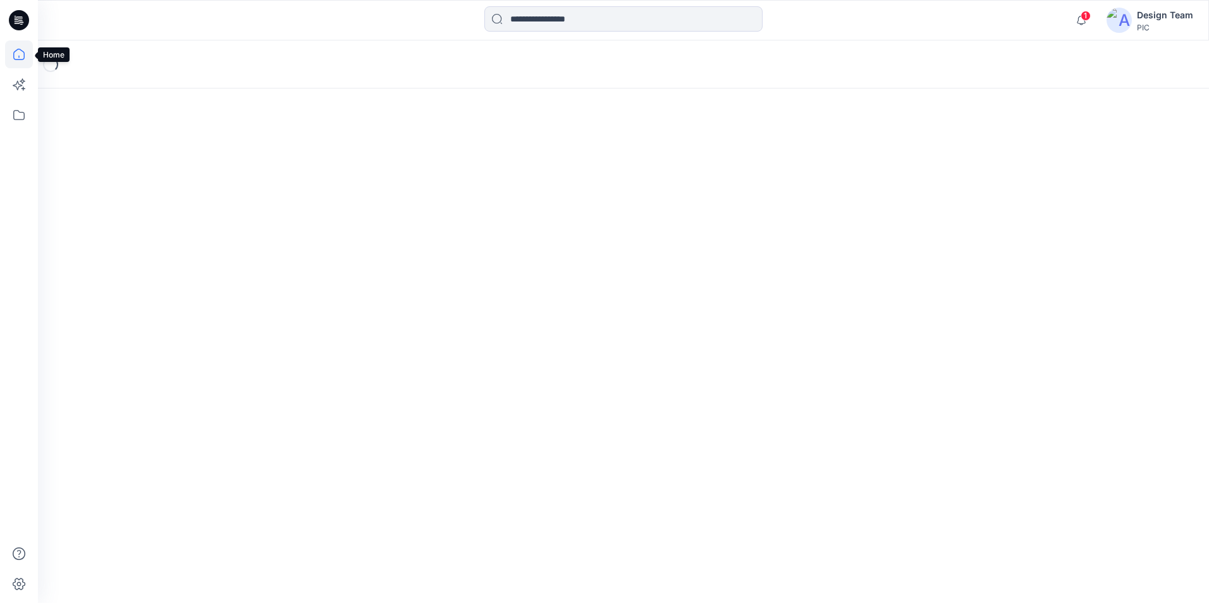
click at [20, 52] on icon at bounding box center [19, 54] width 28 height 28
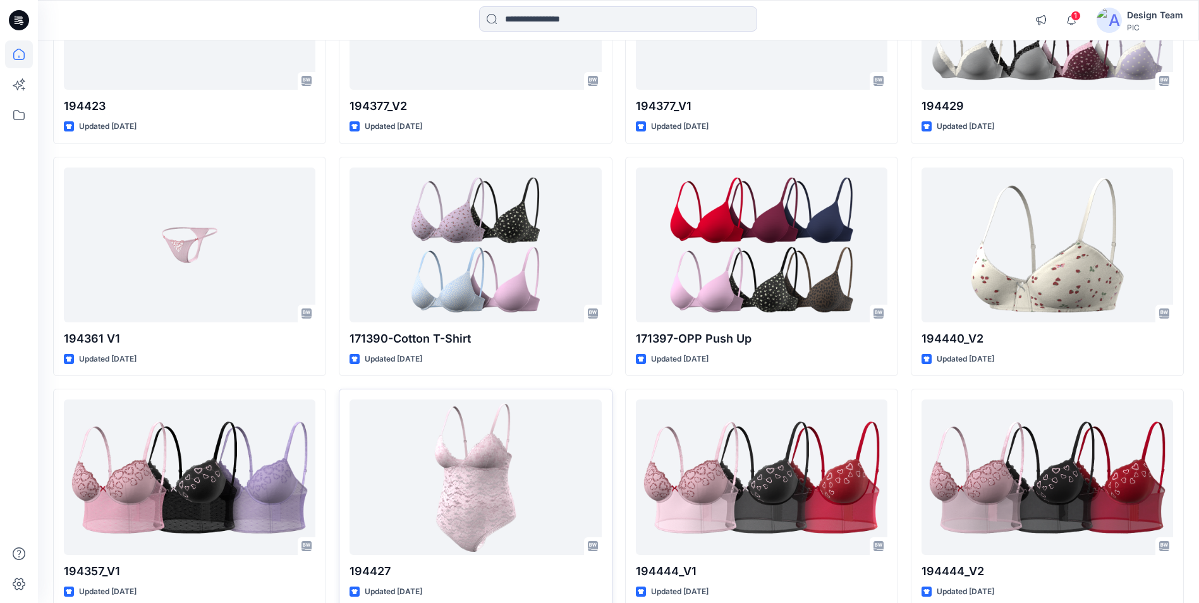
scroll to position [953, 0]
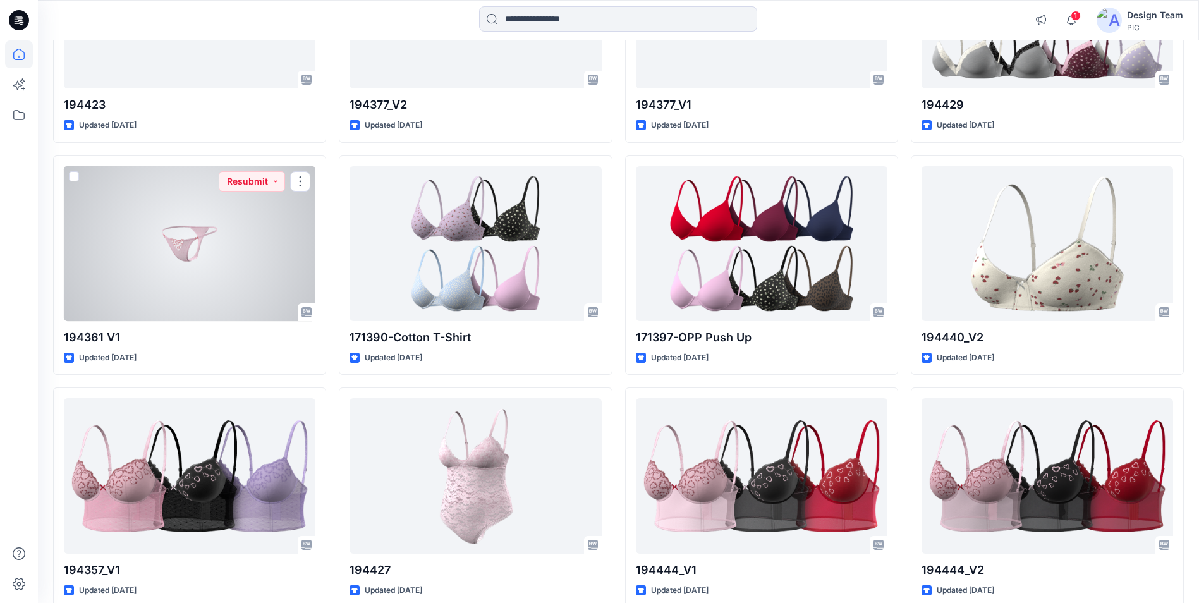
drag, startPoint x: 260, startPoint y: 299, endPoint x: 250, endPoint y: 271, distance: 30.2
click at [250, 271] on div at bounding box center [190, 243] width 252 height 155
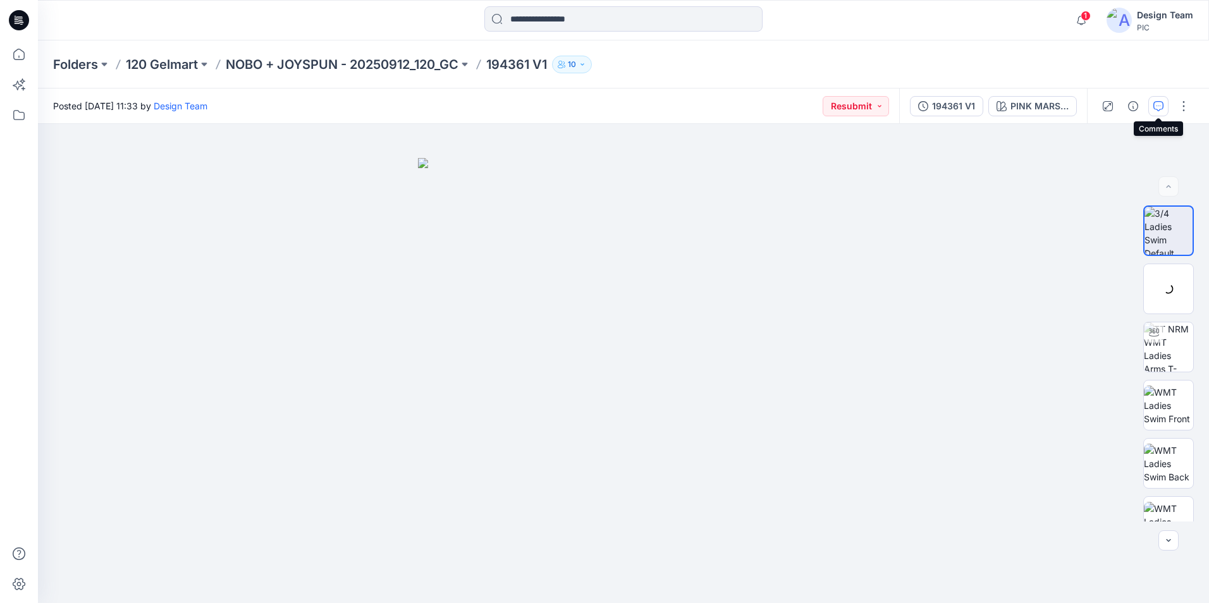
click at [1157, 104] on icon "button" at bounding box center [1158, 106] width 10 height 10
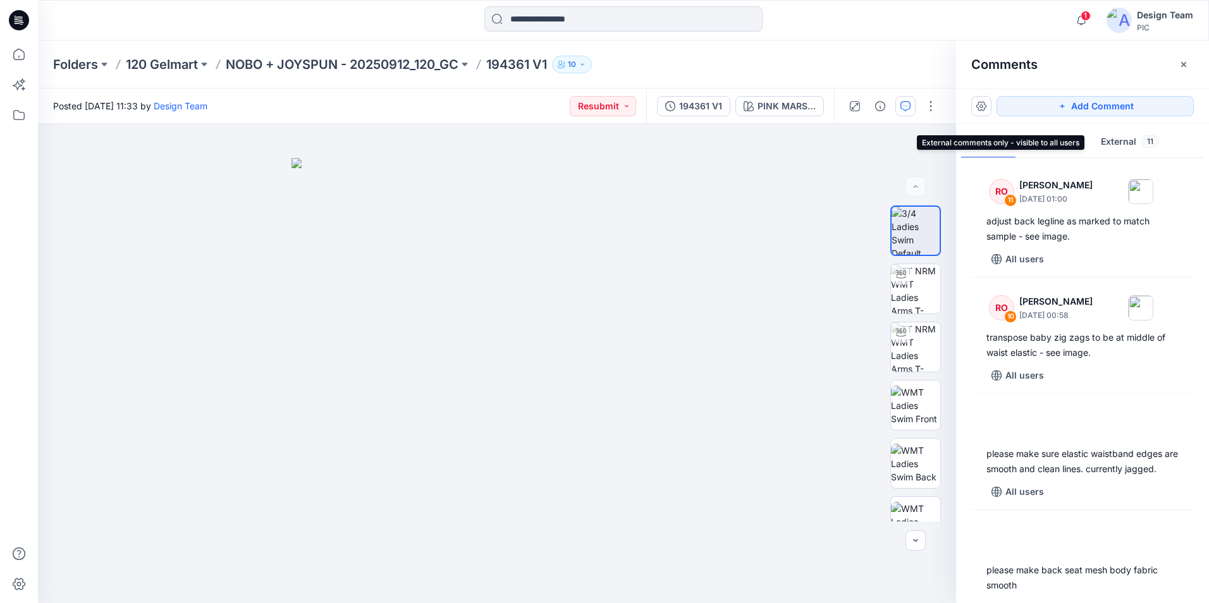
click at [1110, 144] on button "External 11" at bounding box center [1130, 142] width 78 height 32
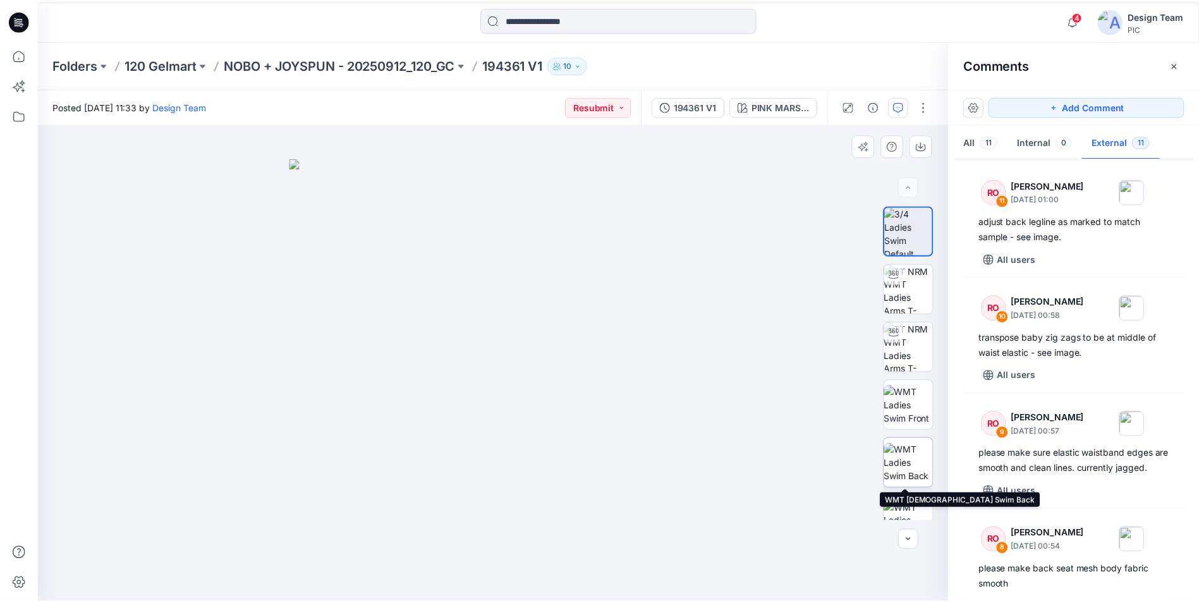
scroll to position [200, 0]
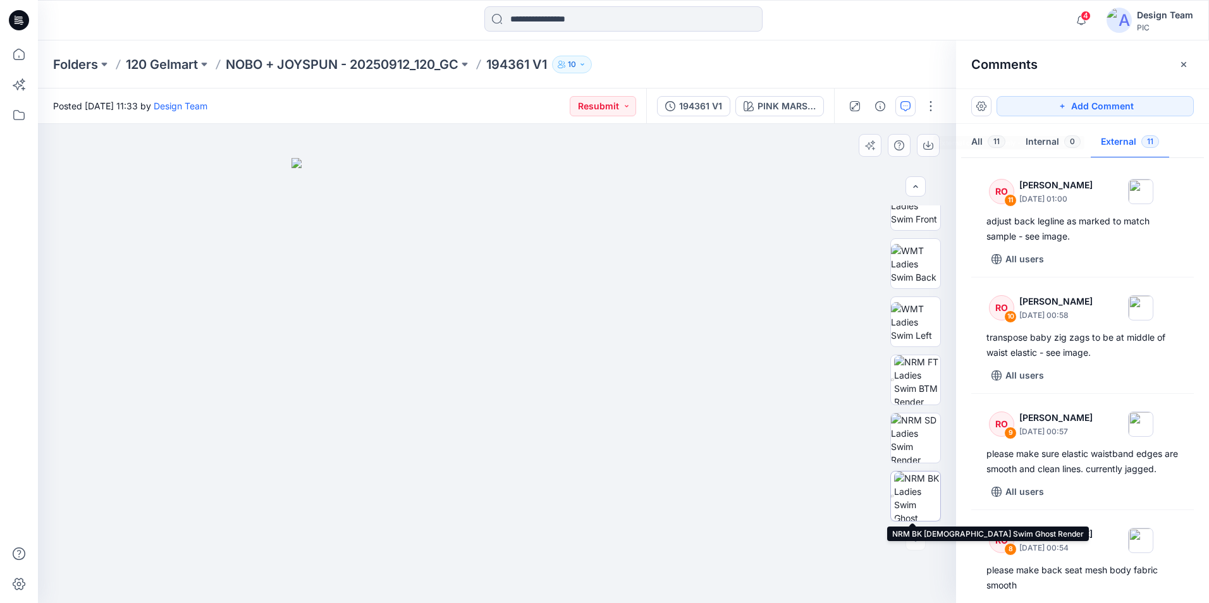
click at [908, 496] on img at bounding box center [917, 496] width 46 height 49
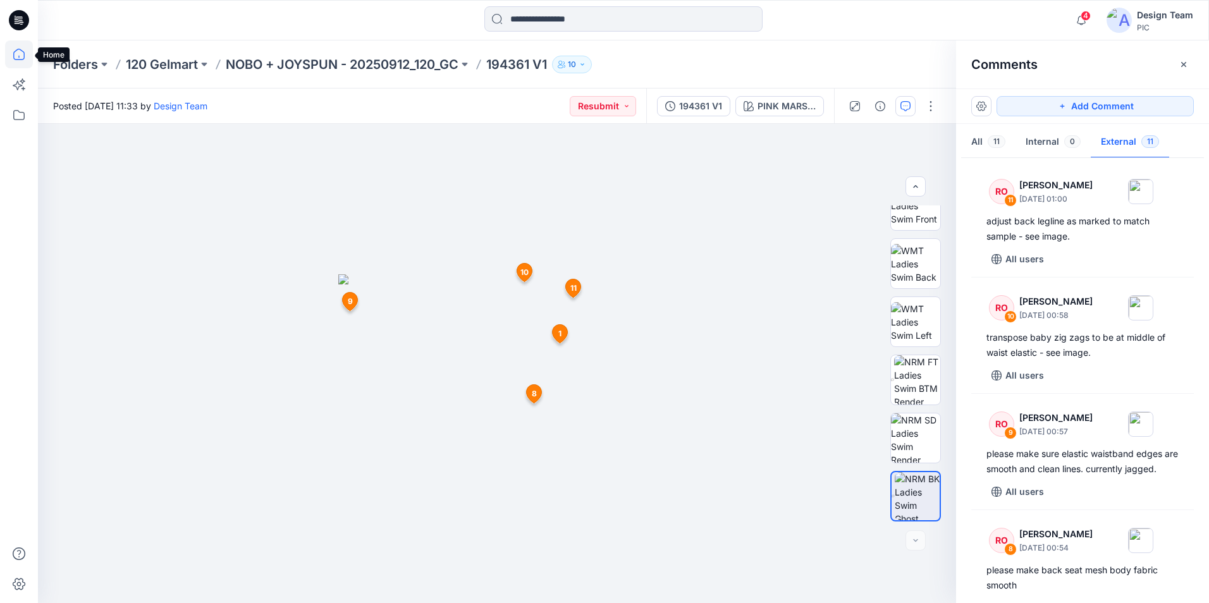
click at [18, 51] on icon at bounding box center [19, 54] width 28 height 28
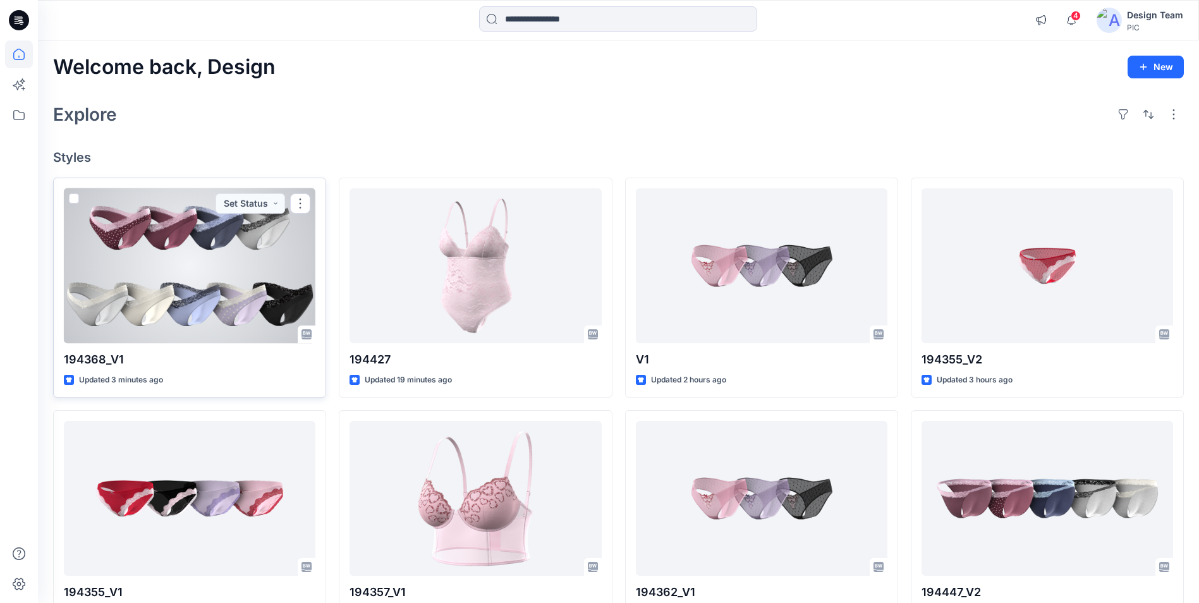
click at [199, 297] on div at bounding box center [190, 265] width 252 height 155
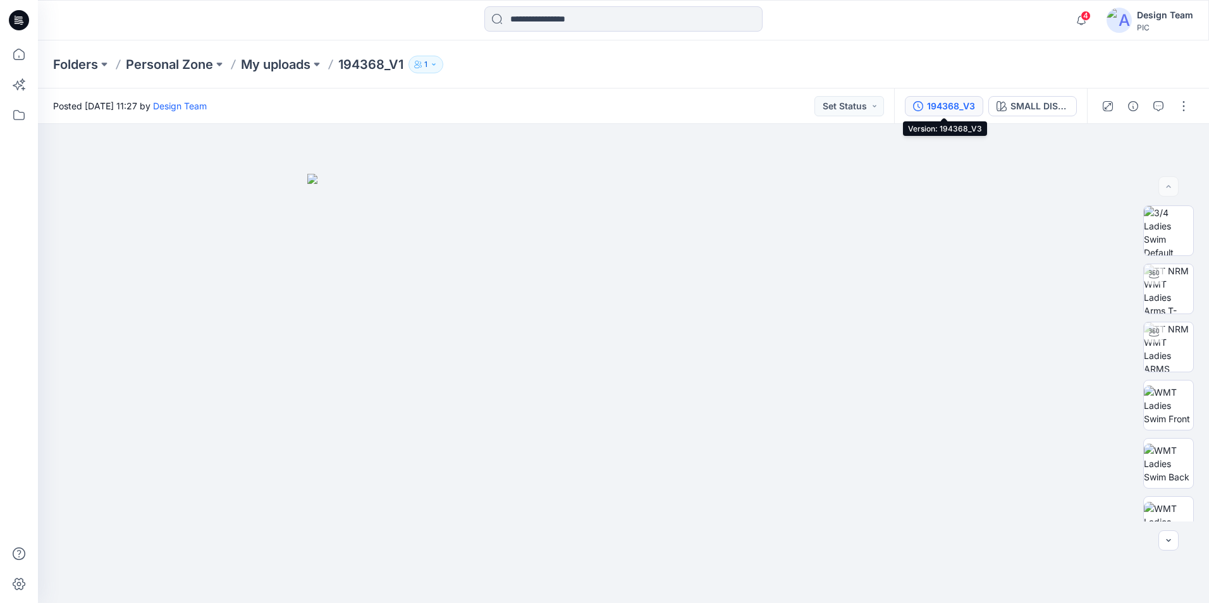
click at [942, 111] on div "194368_V3" at bounding box center [951, 106] width 48 height 14
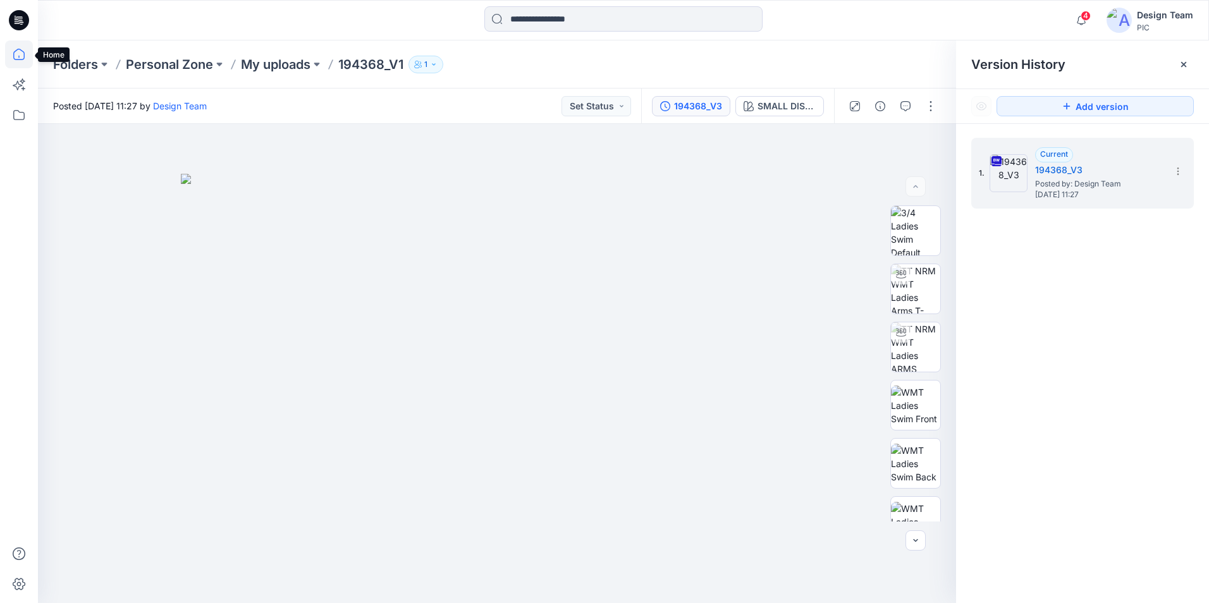
click at [23, 57] on icon at bounding box center [19, 54] width 28 height 28
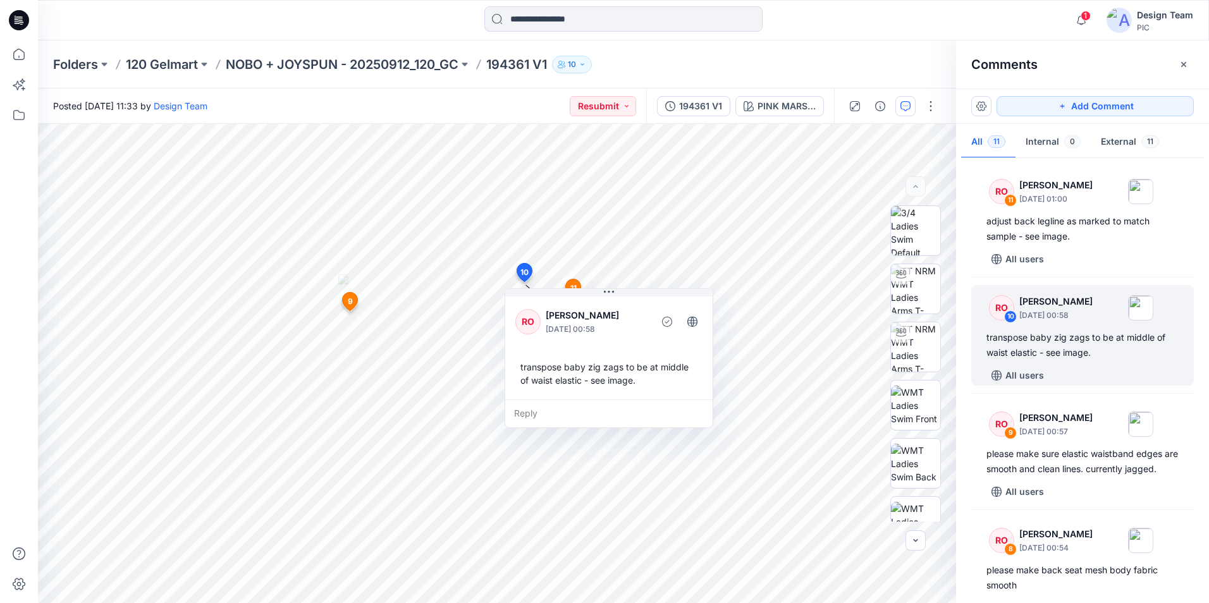
scroll to position [695, 0]
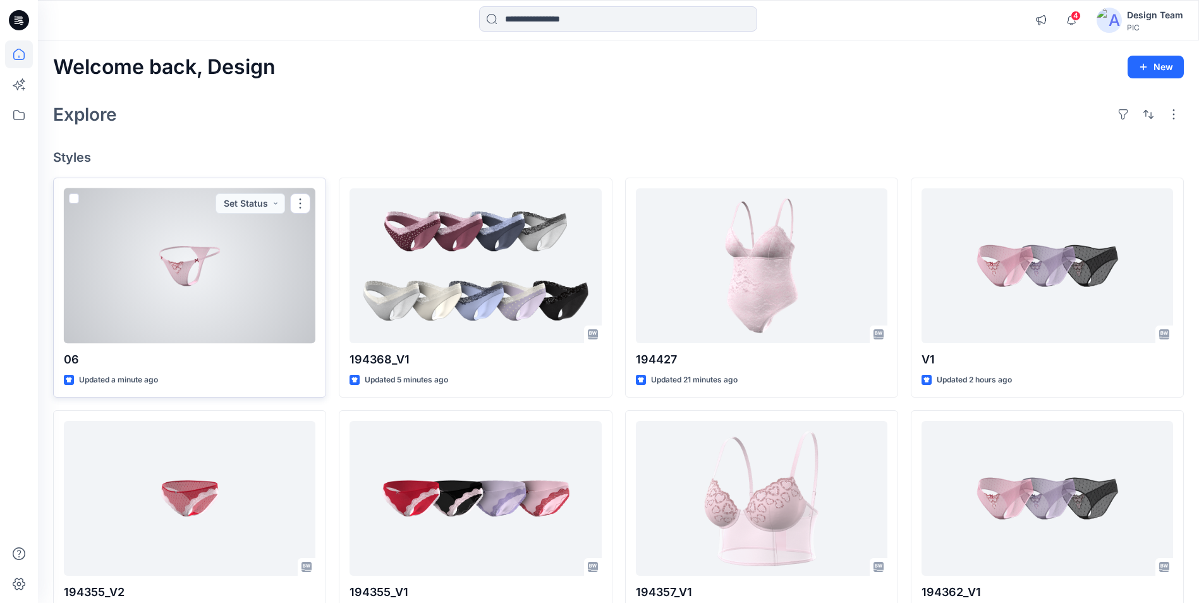
click at [227, 273] on div at bounding box center [190, 265] width 252 height 155
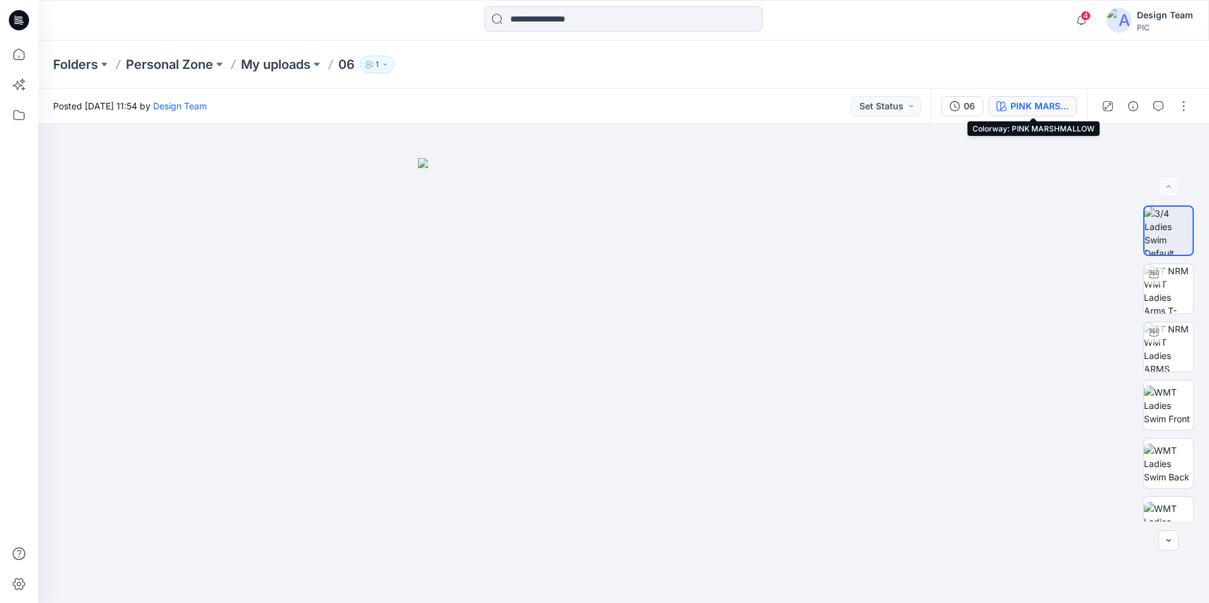
click at [1042, 107] on div "PINK MARSHMALLOW" at bounding box center [1039, 106] width 58 height 14
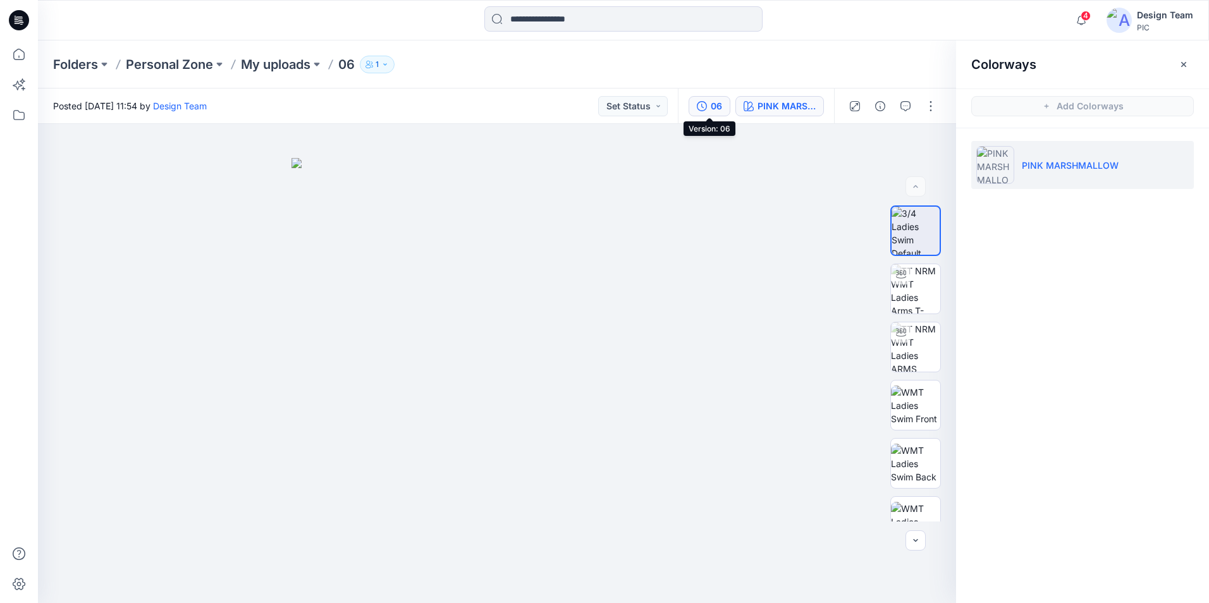
click at [722, 106] on button "06" at bounding box center [710, 106] width 42 height 20
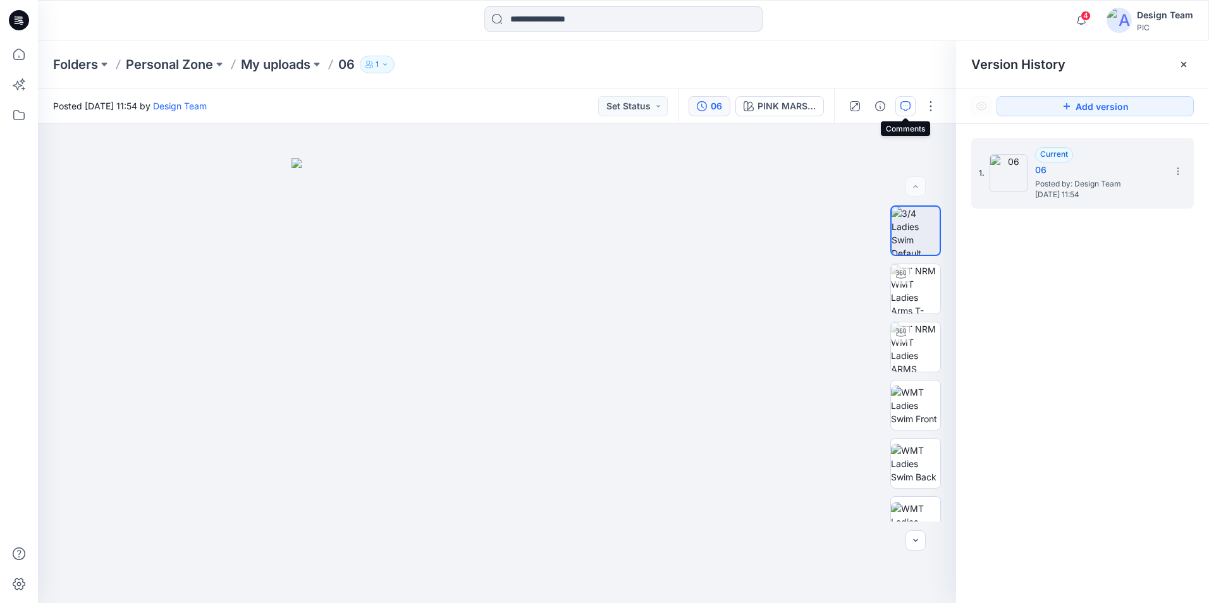
click at [903, 110] on icon "button" at bounding box center [905, 106] width 10 height 10
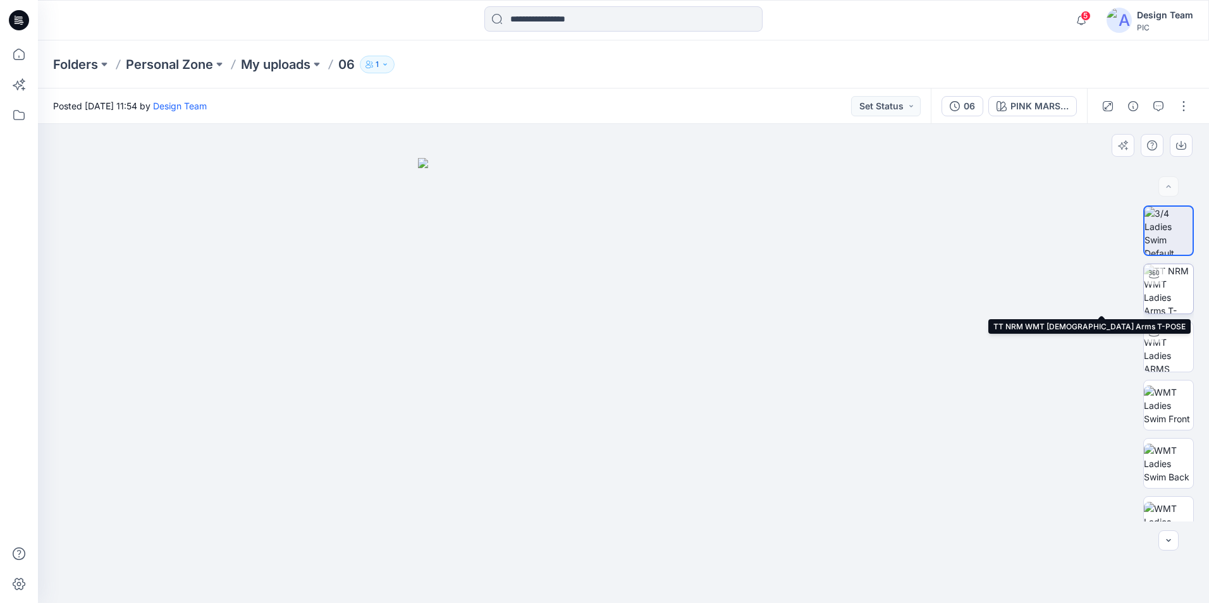
click at [1163, 298] on img at bounding box center [1168, 288] width 49 height 49
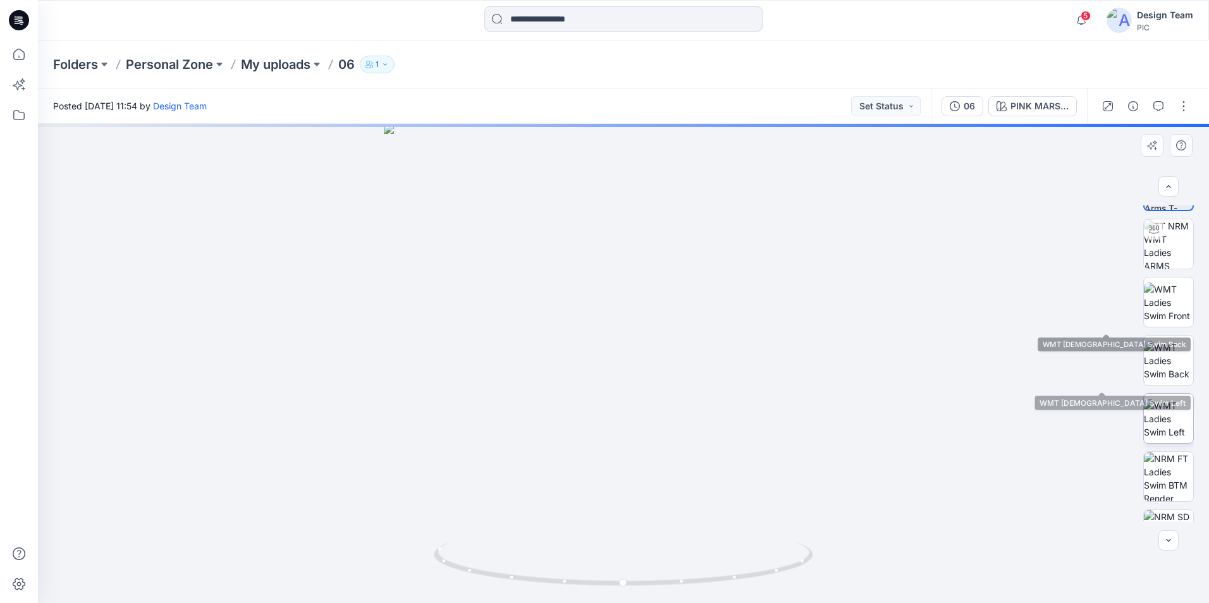
scroll to position [200, 0]
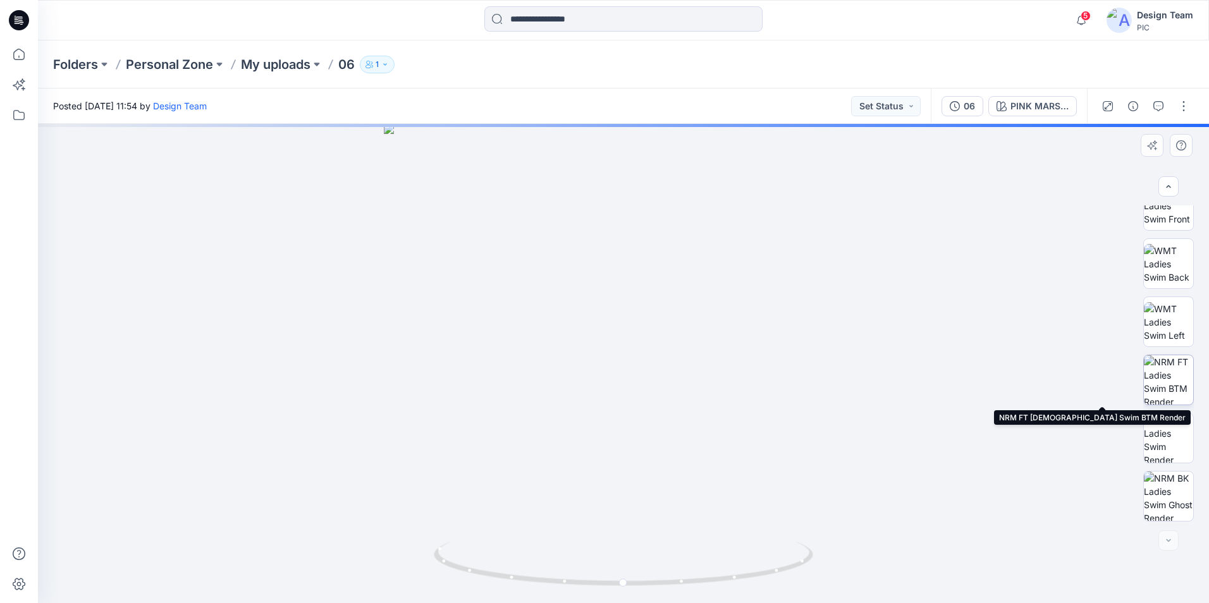
click at [1171, 394] on img at bounding box center [1168, 379] width 49 height 49
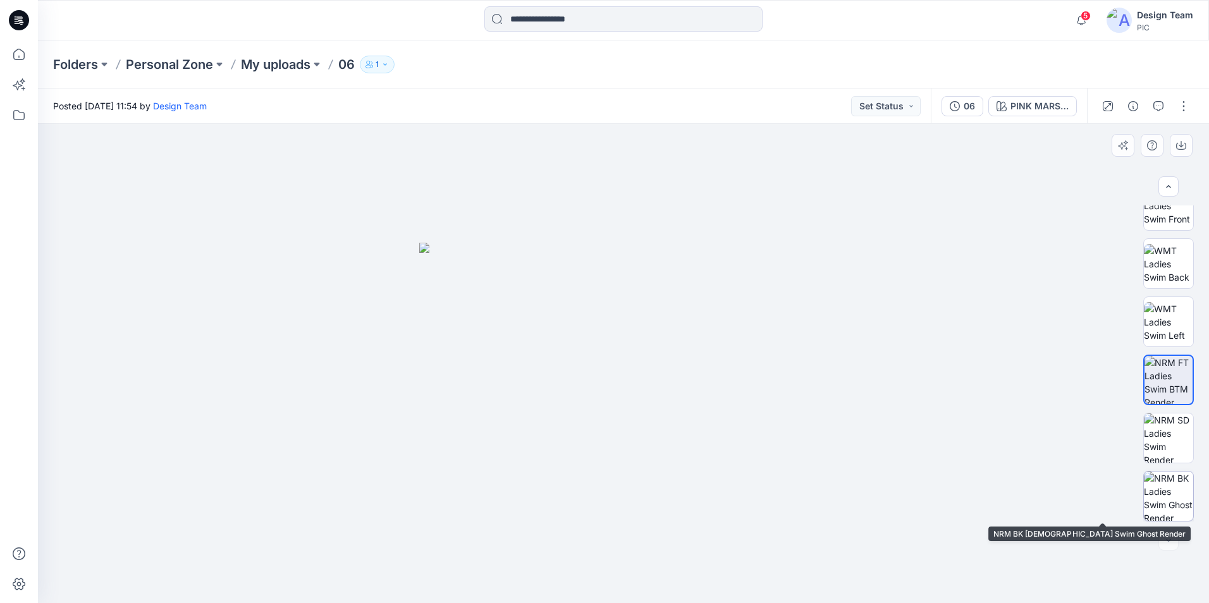
click at [1170, 506] on img at bounding box center [1168, 496] width 49 height 49
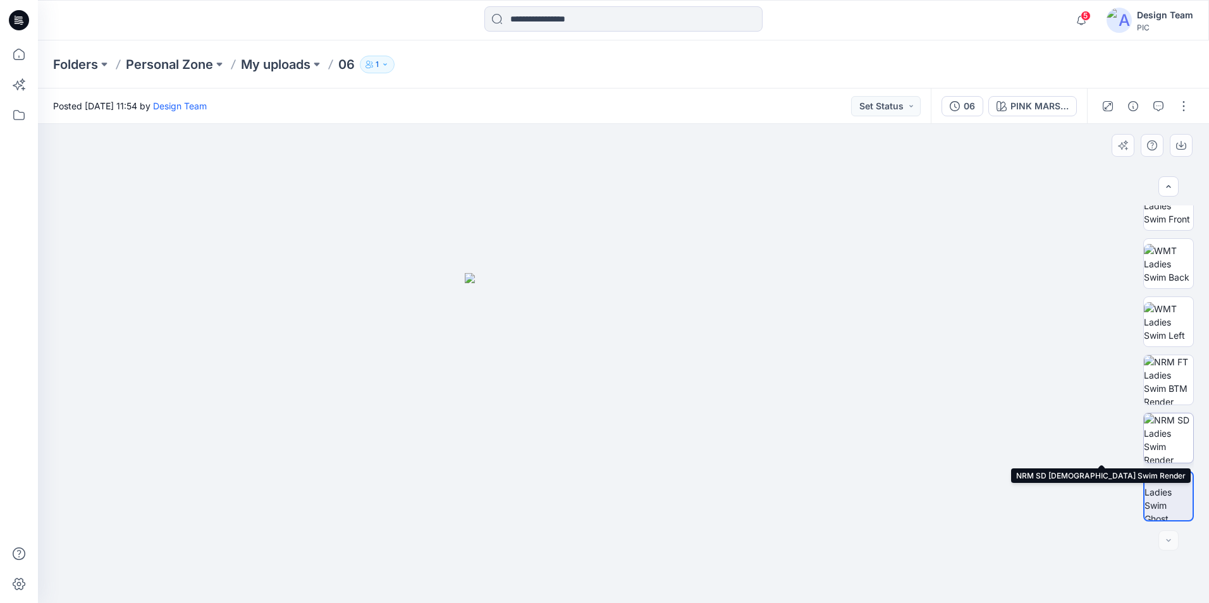
click at [1167, 428] on img at bounding box center [1168, 437] width 49 height 49
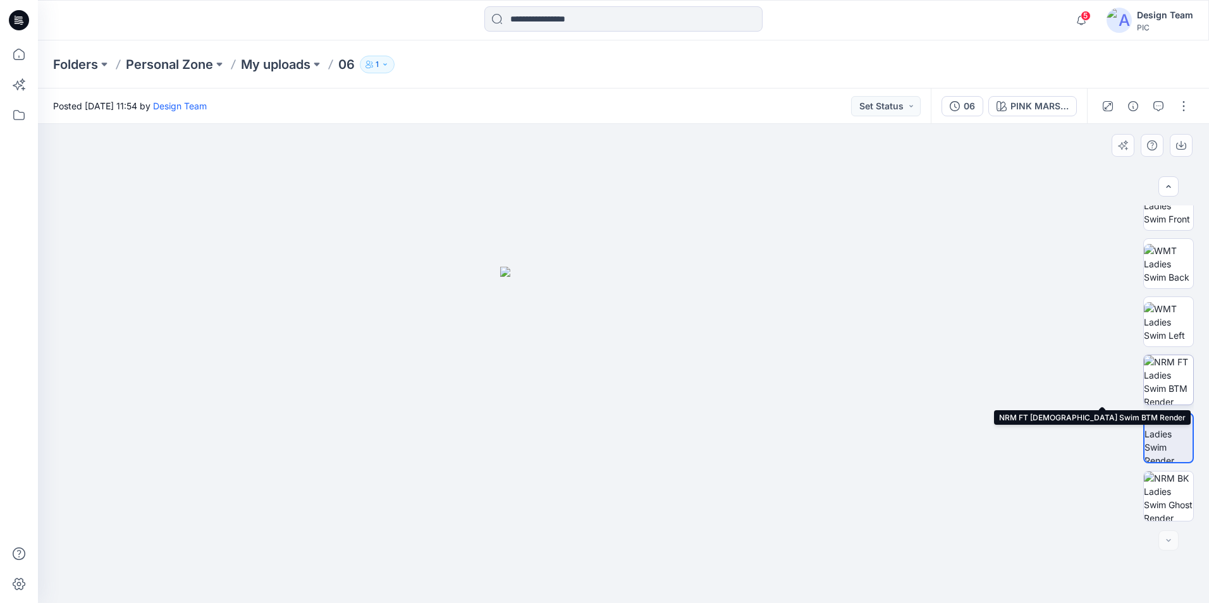
click at [1178, 391] on img at bounding box center [1168, 379] width 49 height 49
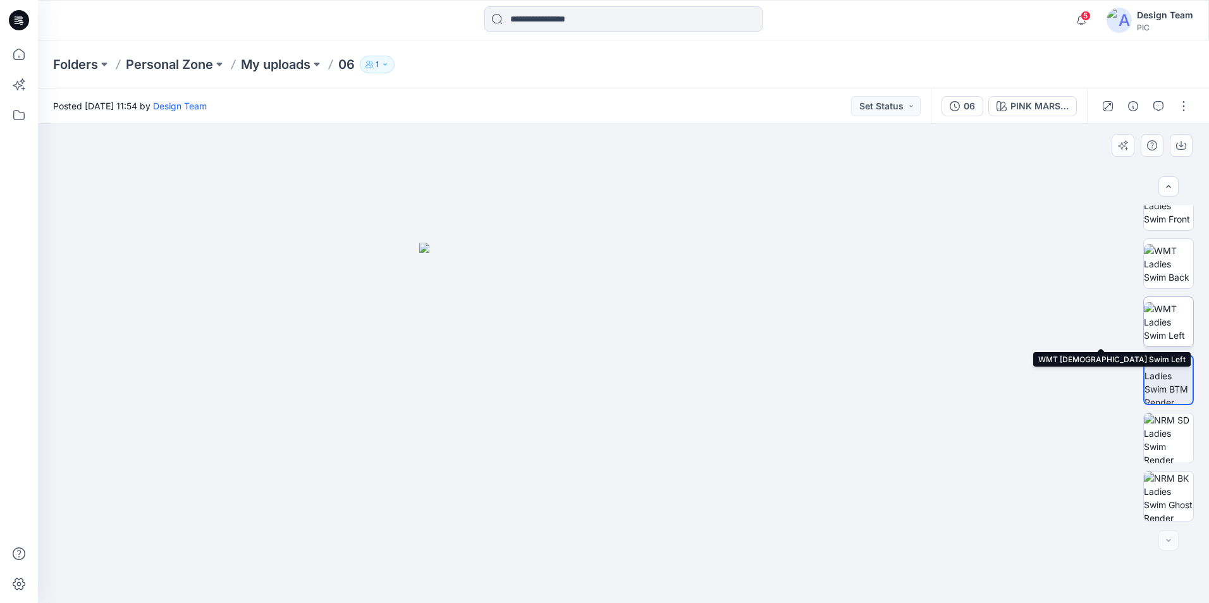
click at [1166, 334] on img at bounding box center [1168, 322] width 49 height 40
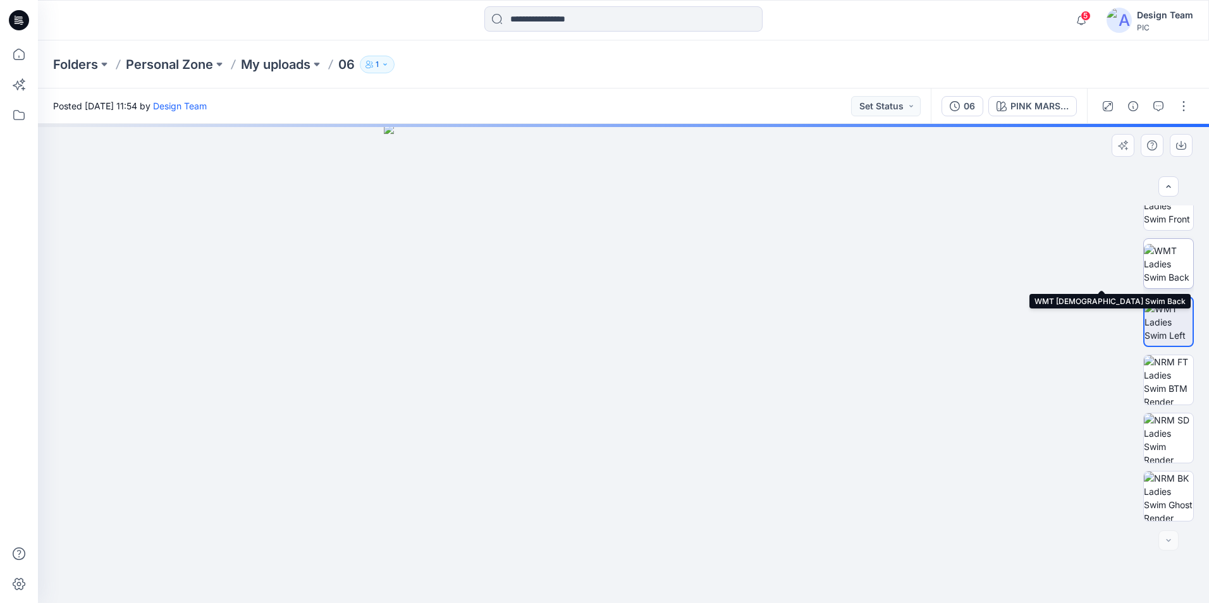
click at [1174, 265] on img at bounding box center [1168, 264] width 49 height 40
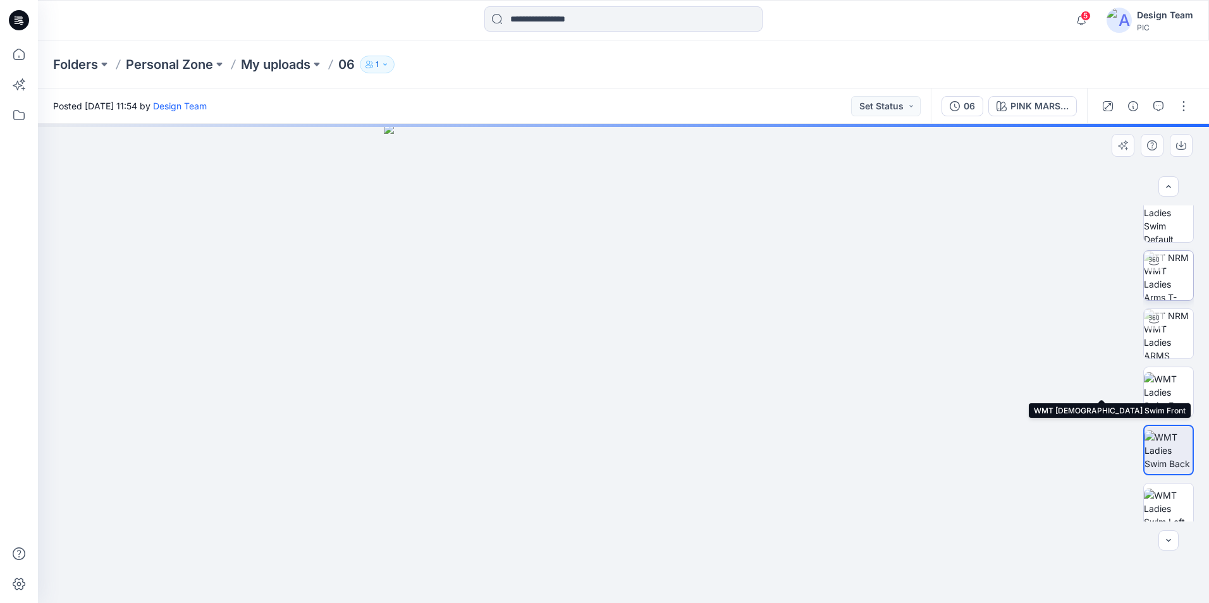
scroll to position [10, 0]
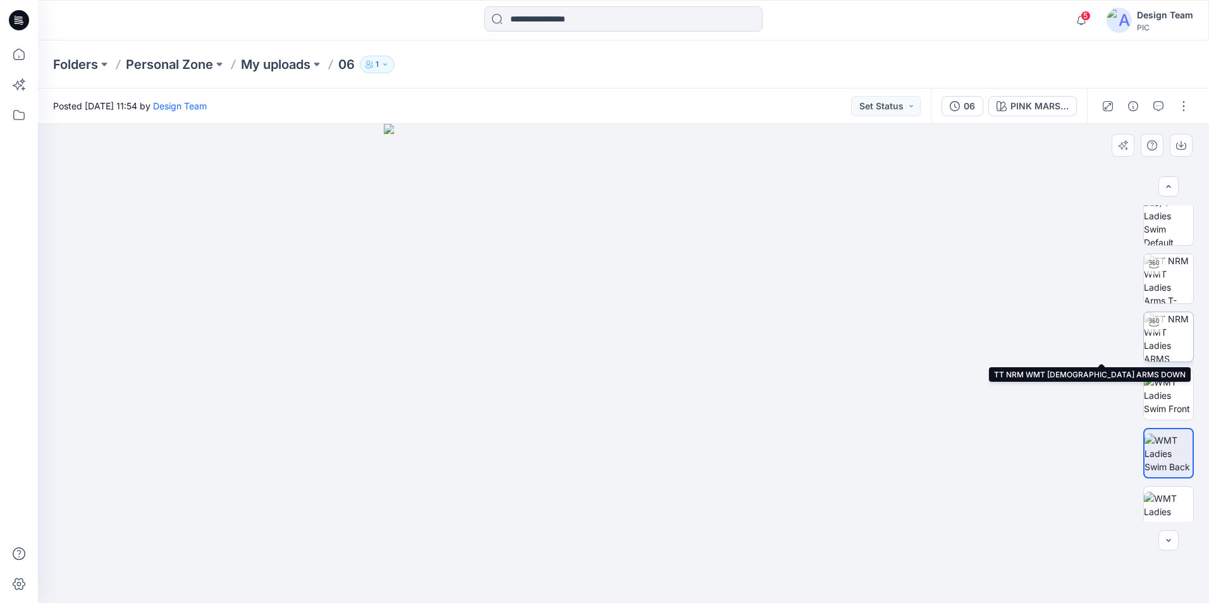
click at [1161, 344] on img at bounding box center [1168, 336] width 49 height 49
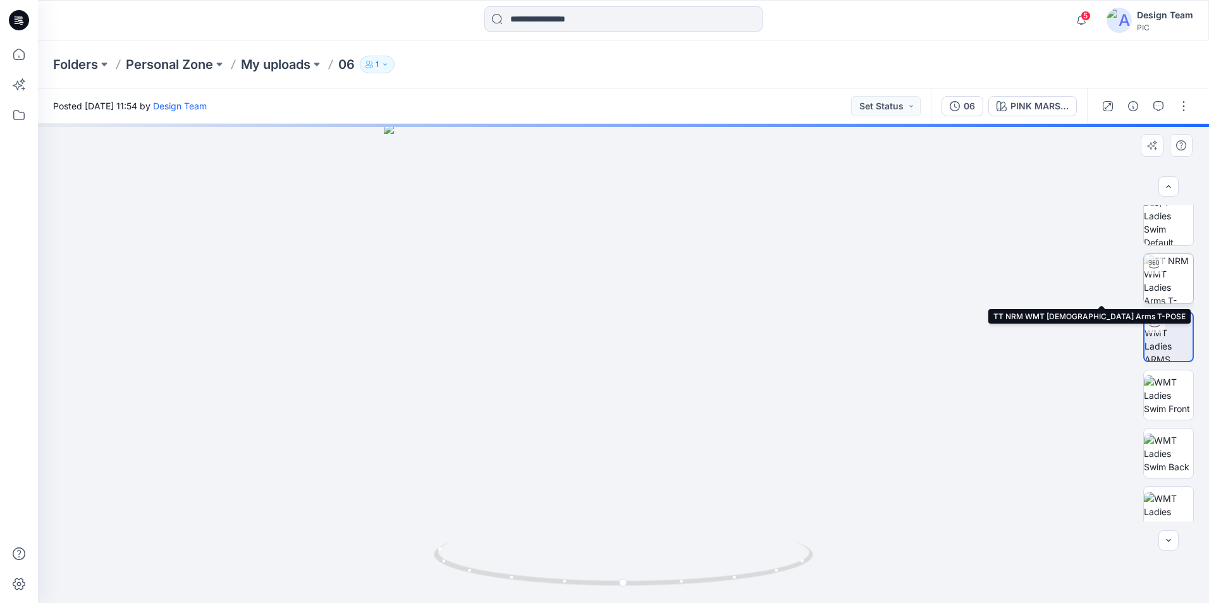
click at [1170, 291] on img at bounding box center [1168, 278] width 49 height 49
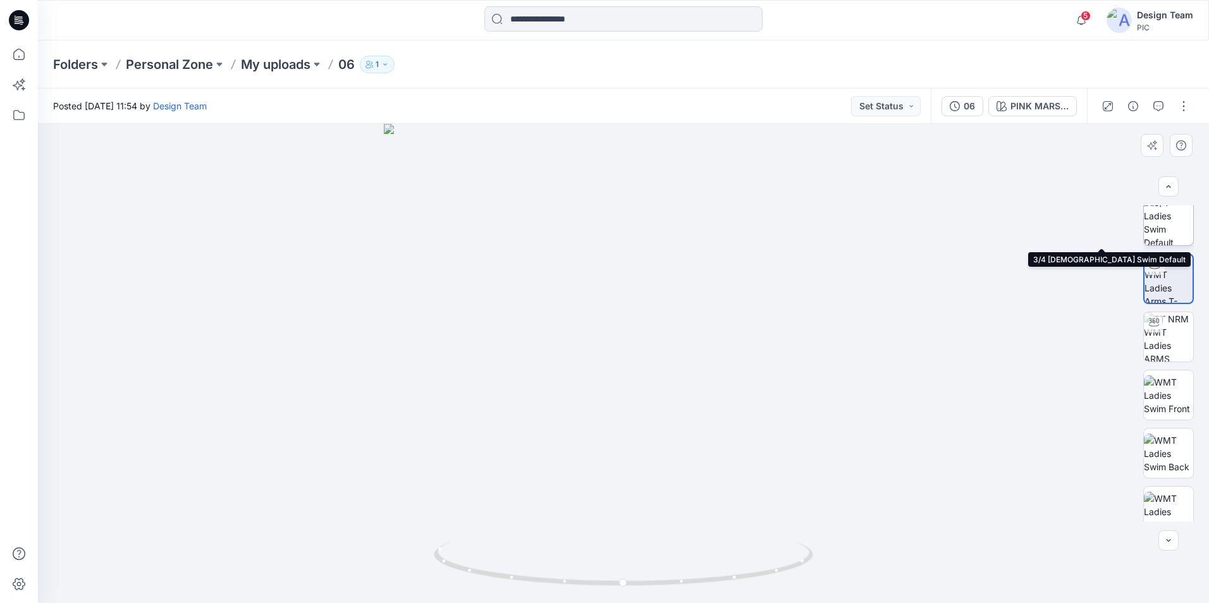
scroll to position [0, 0]
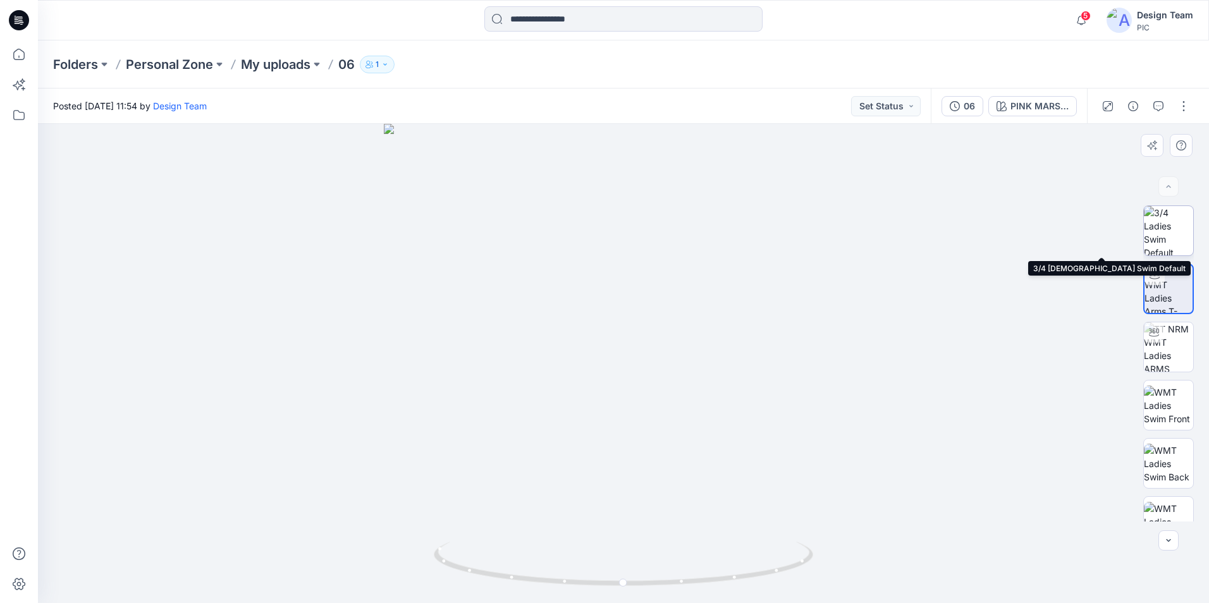
click at [1161, 242] on img at bounding box center [1168, 230] width 49 height 49
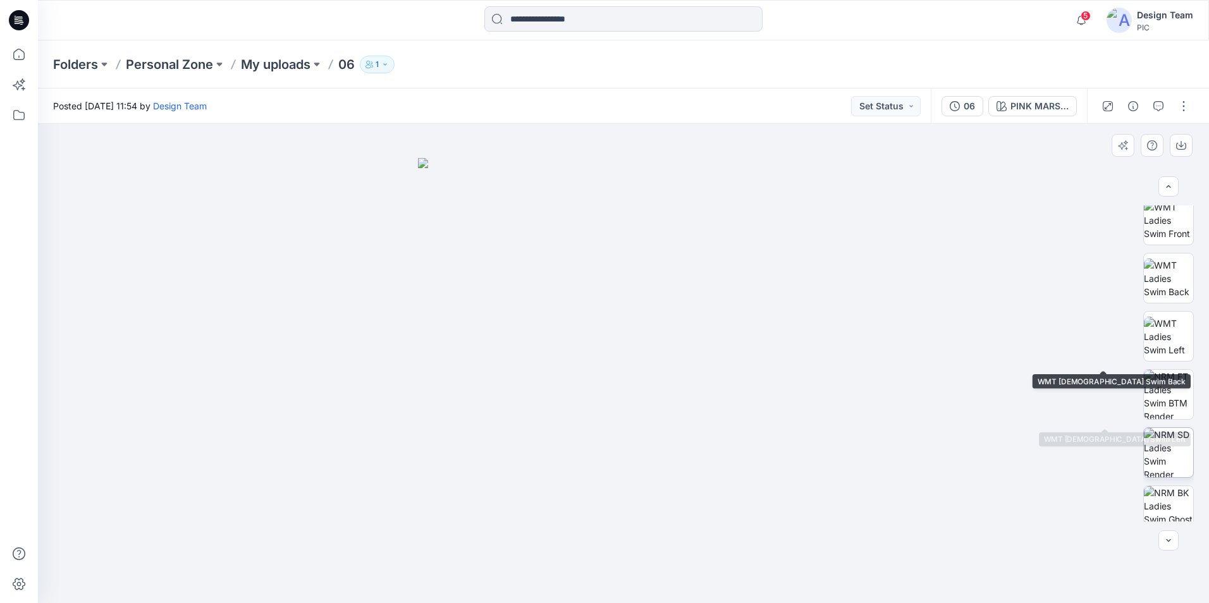
scroll to position [200, 0]
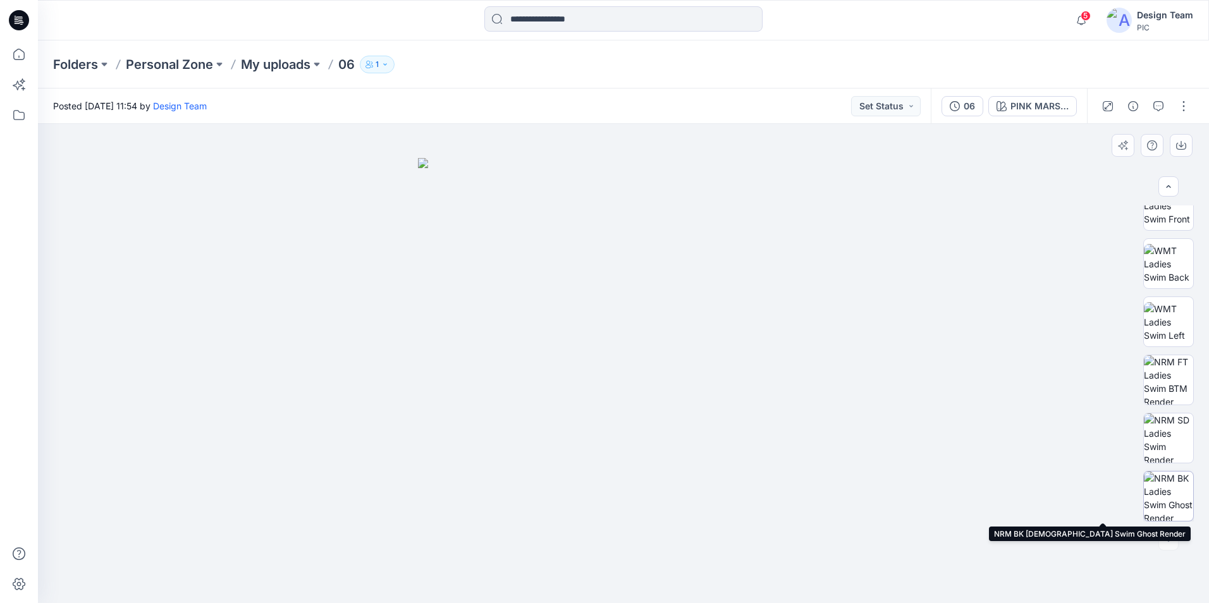
click at [1177, 491] on img at bounding box center [1168, 496] width 49 height 49
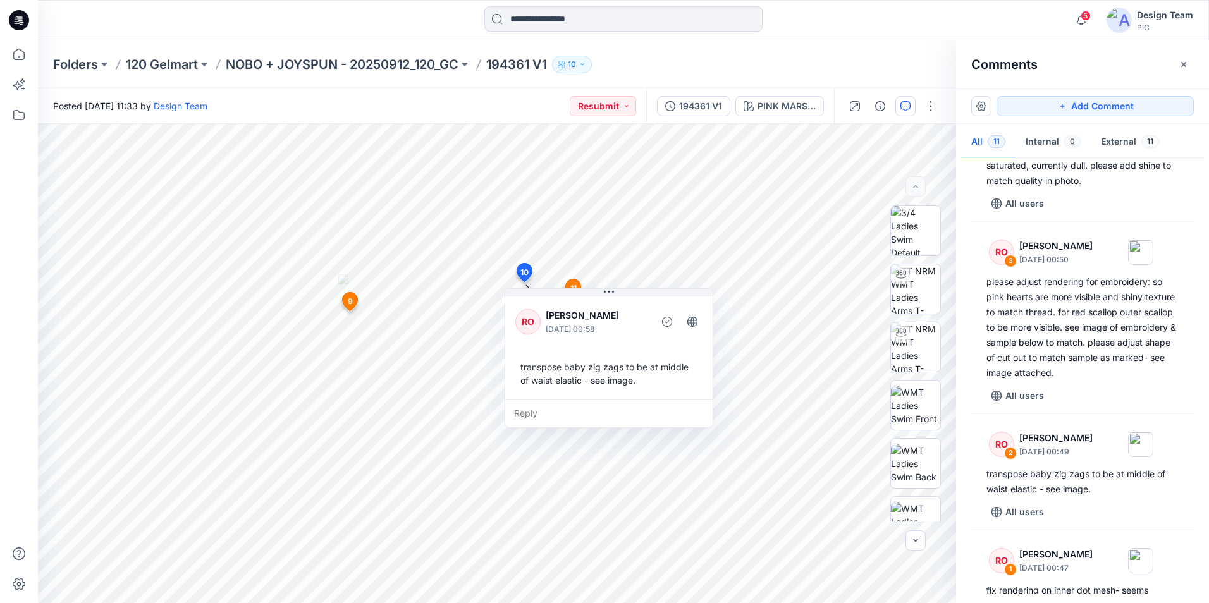
scroll to position [953, 0]
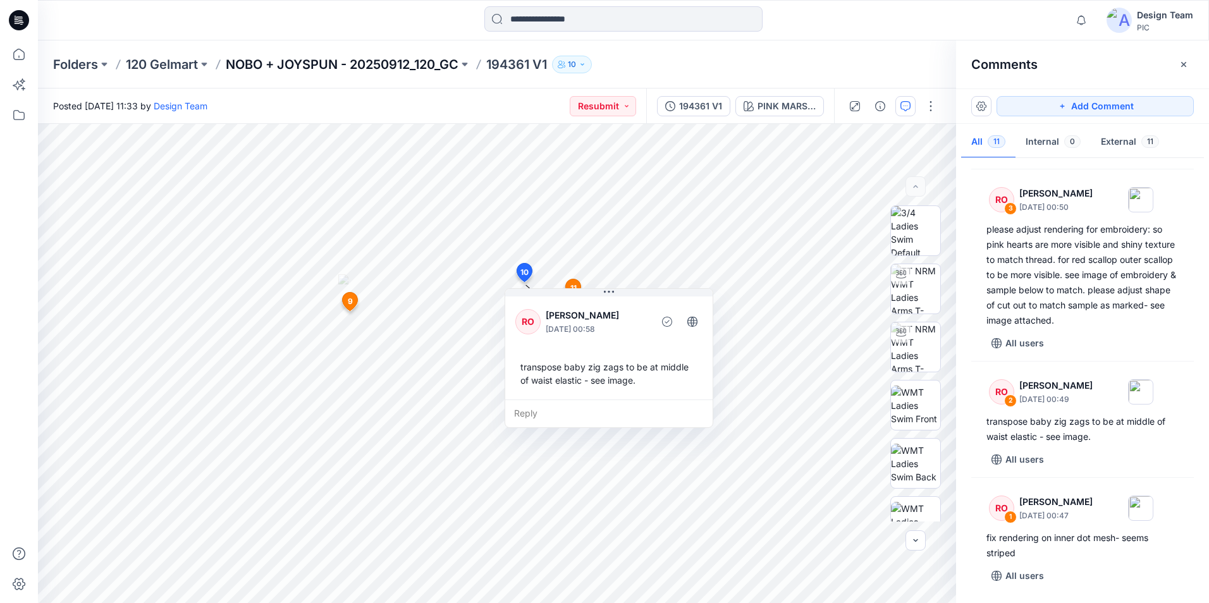
click at [279, 63] on p "NOBO + JOYSPUN - 20250912_120_GC" at bounding box center [342, 65] width 233 height 18
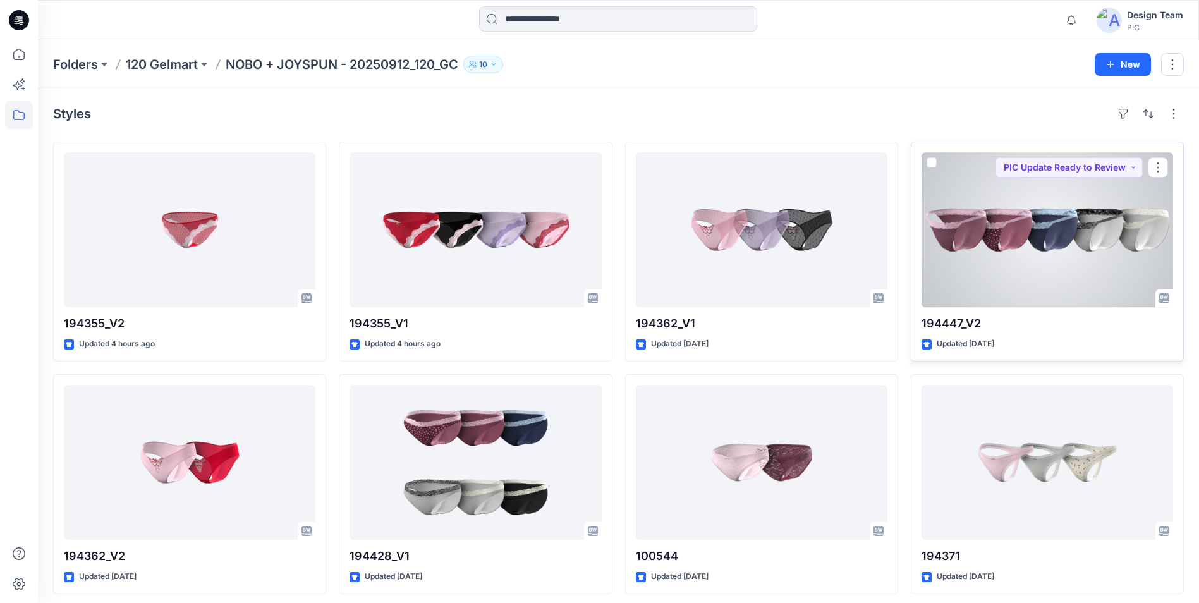
click at [965, 245] on div at bounding box center [1048, 229] width 252 height 155
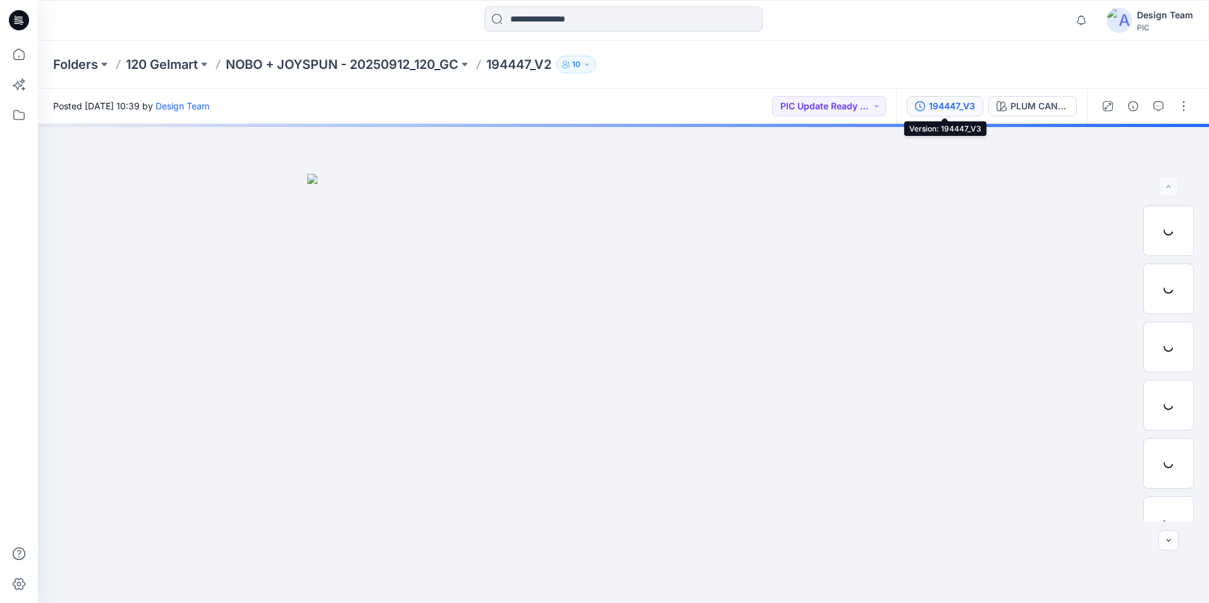
click at [977, 113] on button "194447_V3" at bounding box center [945, 106] width 77 height 20
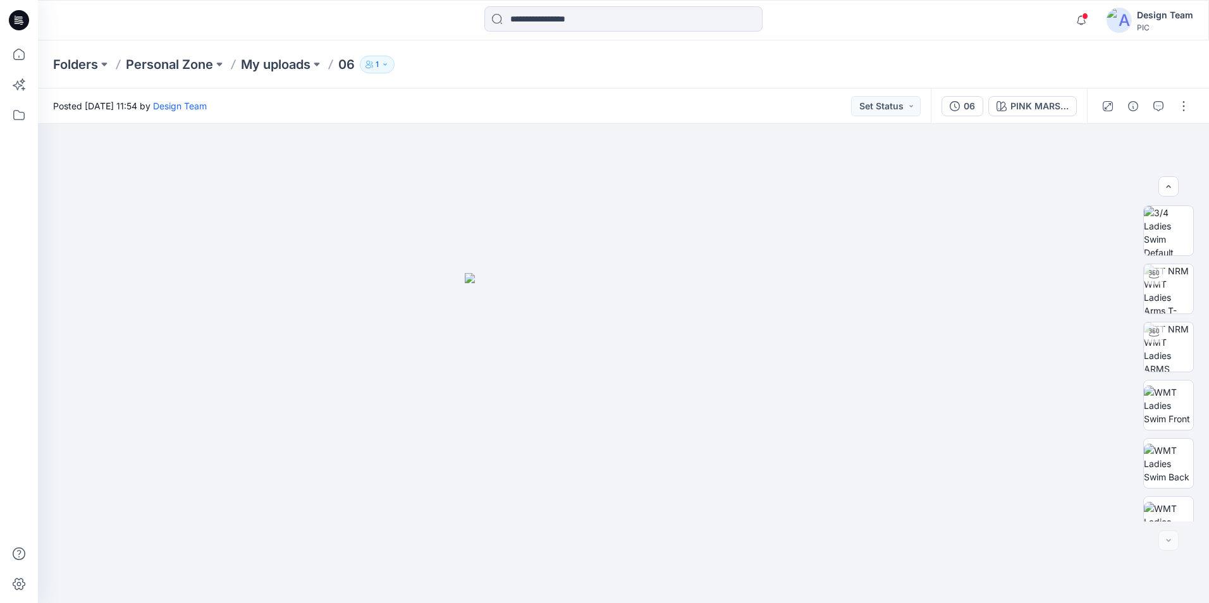
scroll to position [200, 0]
